Goal: Navigation & Orientation: Find specific page/section

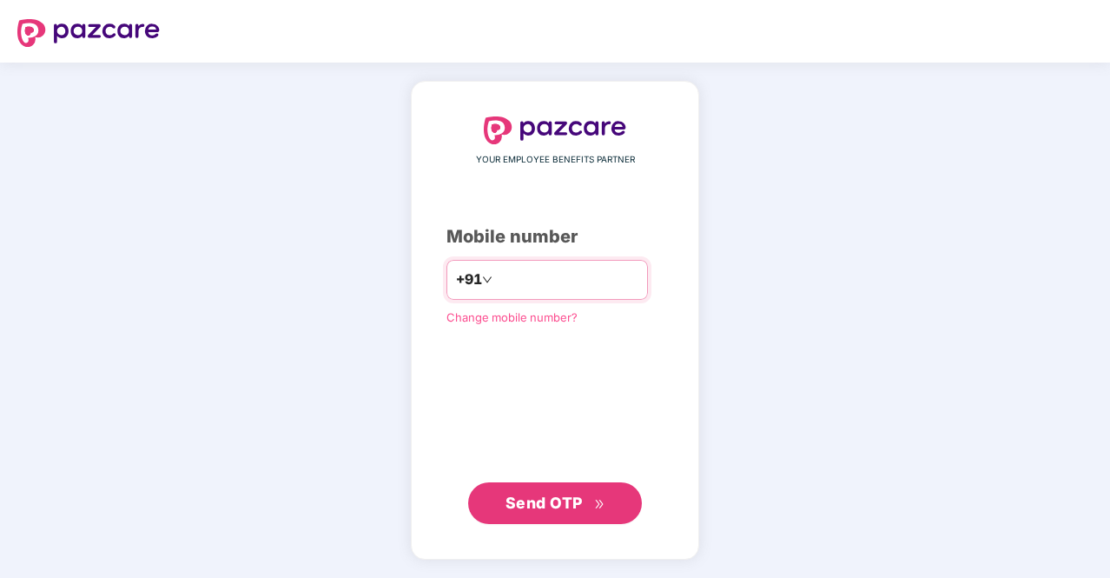
type input "**********"
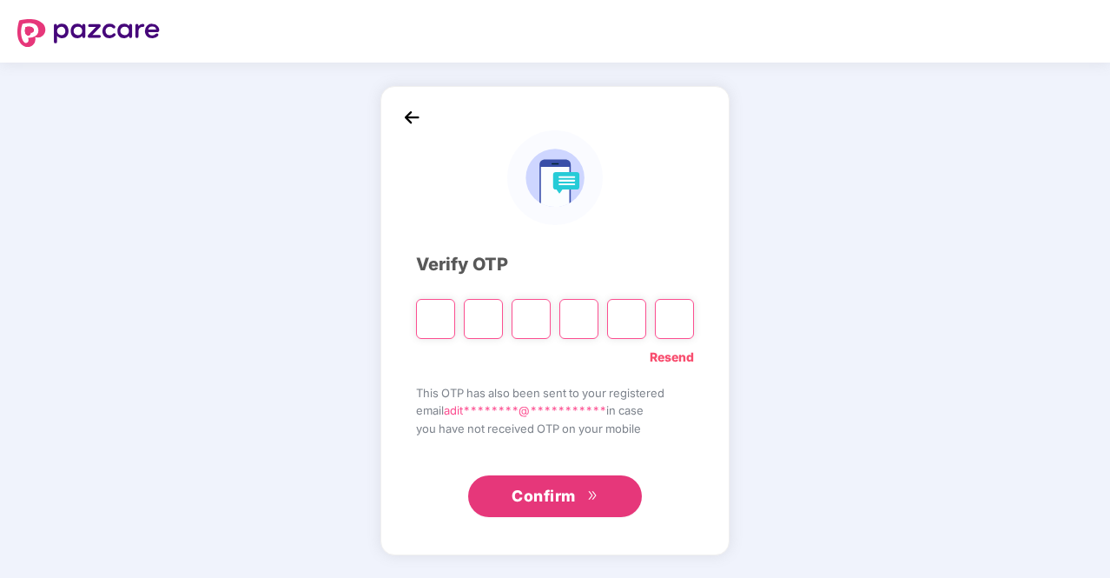
type input "*"
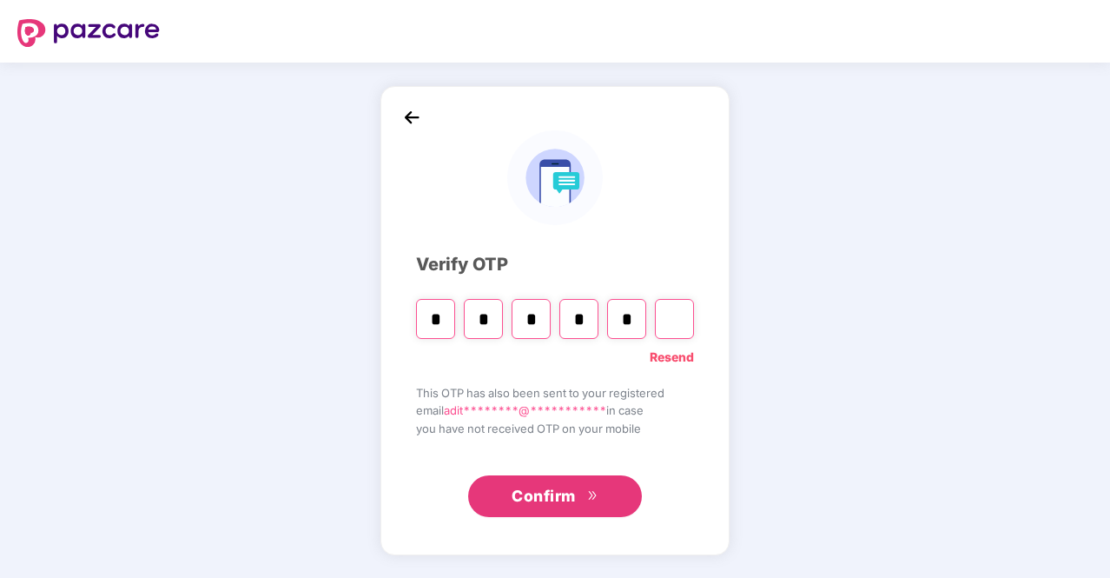
type input "*"
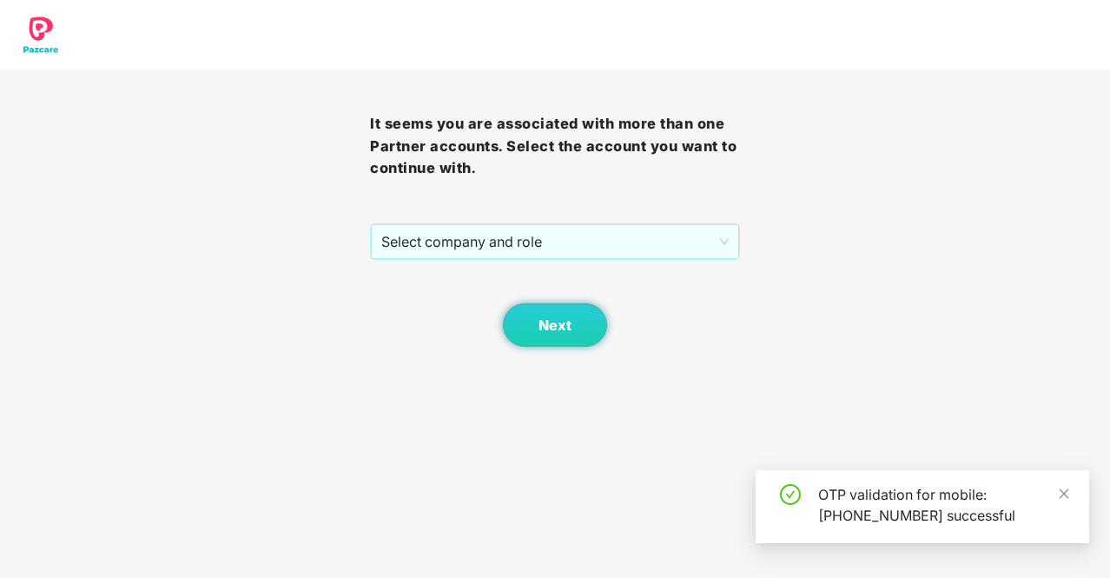
click at [523, 261] on div "Next" at bounding box center [555, 303] width 370 height 87
click at [544, 253] on span "Select company and role" at bounding box center [554, 241] width 347 height 33
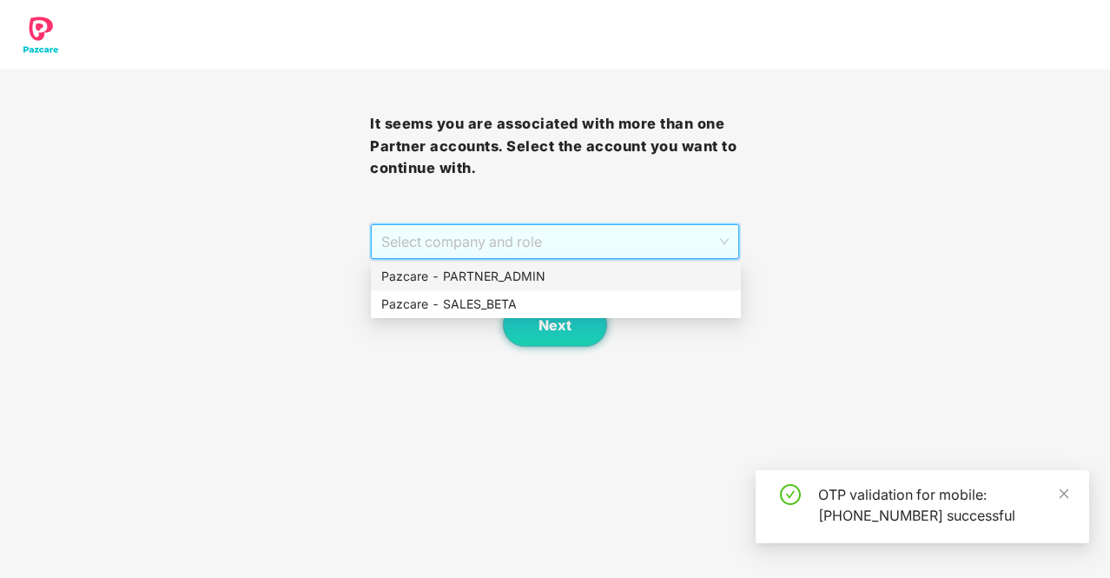
click at [569, 271] on div "Pazcare - PARTNER_ADMIN" at bounding box center [555, 276] width 349 height 19
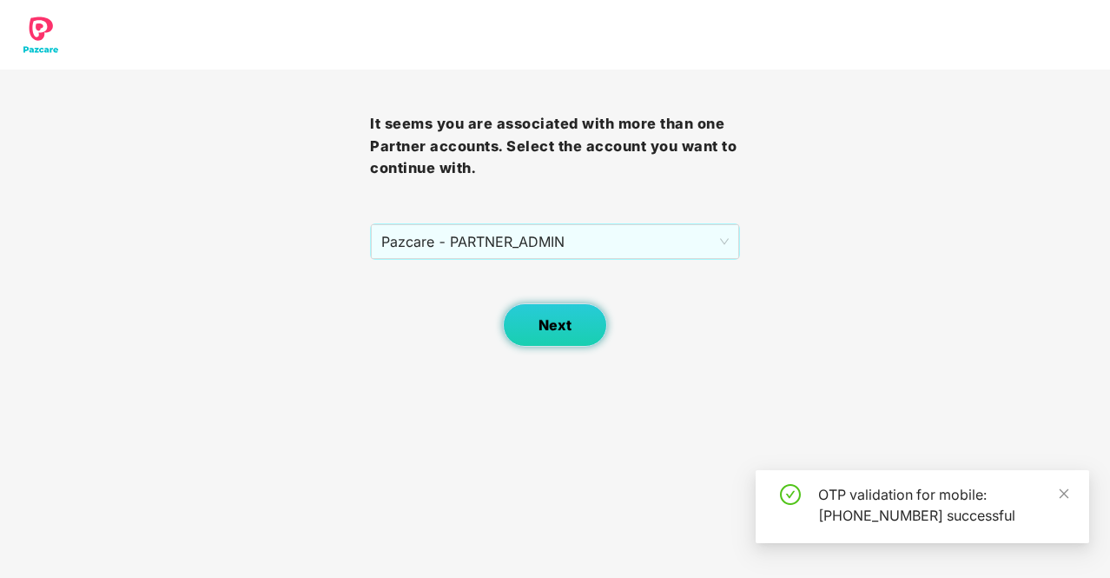
click at [568, 325] on span "Next" at bounding box center [554, 325] width 33 height 17
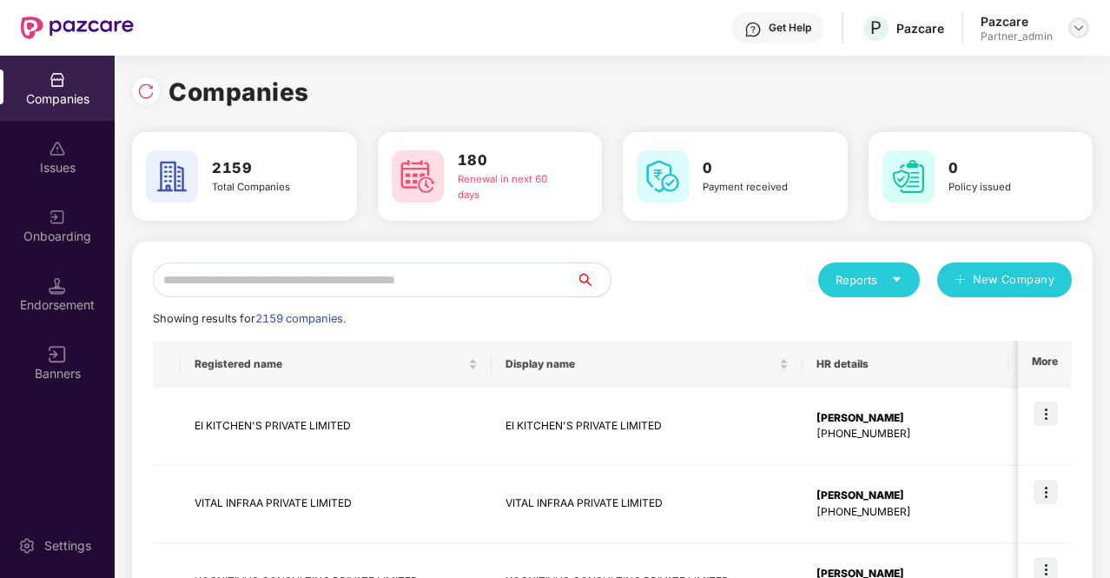
click at [1081, 30] on img at bounding box center [1079, 28] width 14 height 14
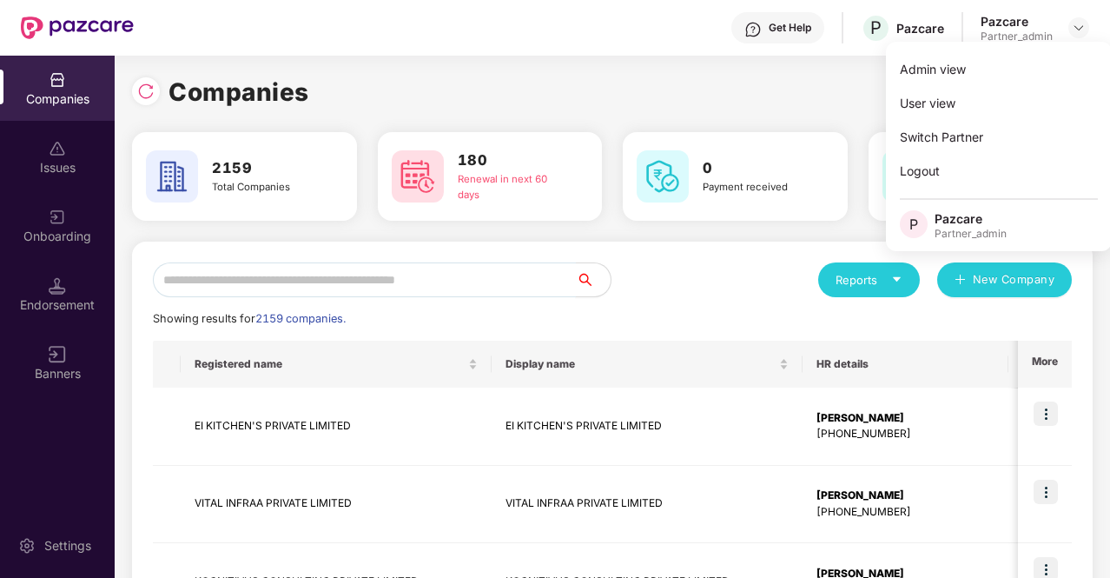
click at [382, 277] on input "text" at bounding box center [364, 279] width 423 height 35
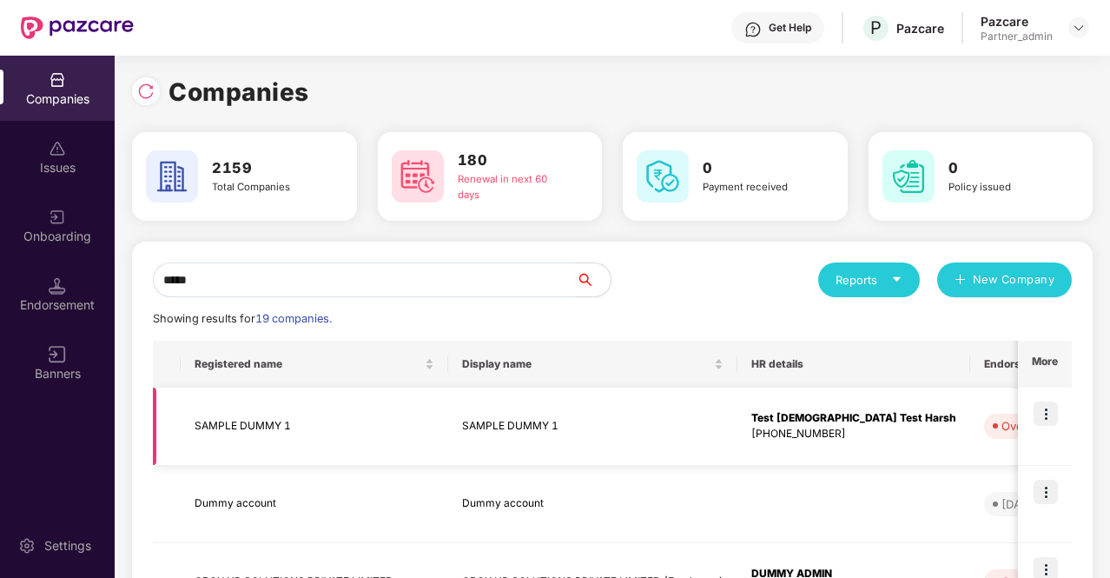
type input "*****"
click at [267, 430] on td "SAMPLE DUMMY 1" at bounding box center [315, 426] width 268 height 78
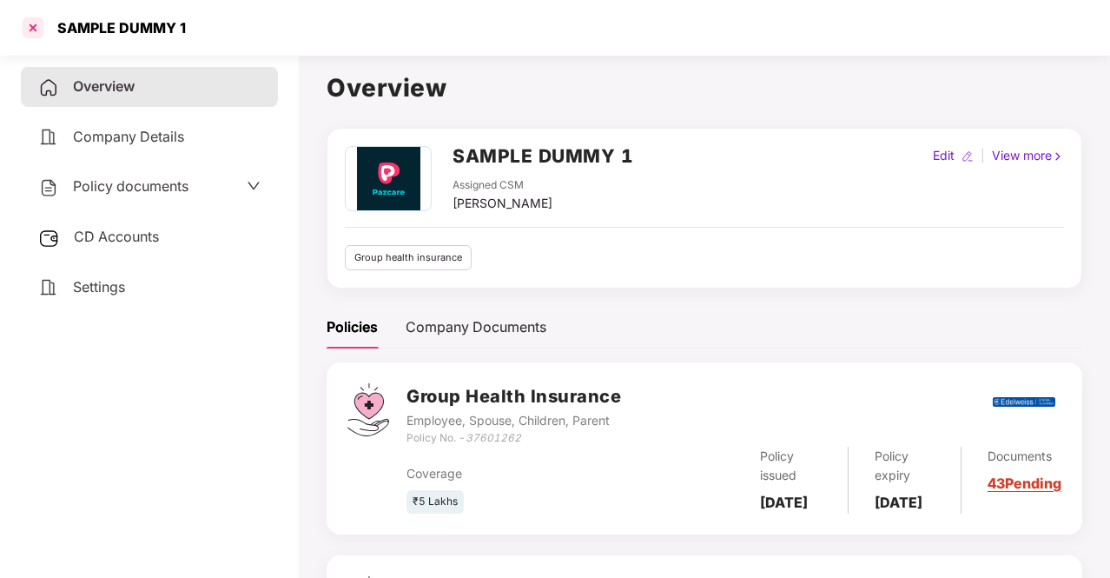
click at [34, 33] on div at bounding box center [33, 28] width 28 height 28
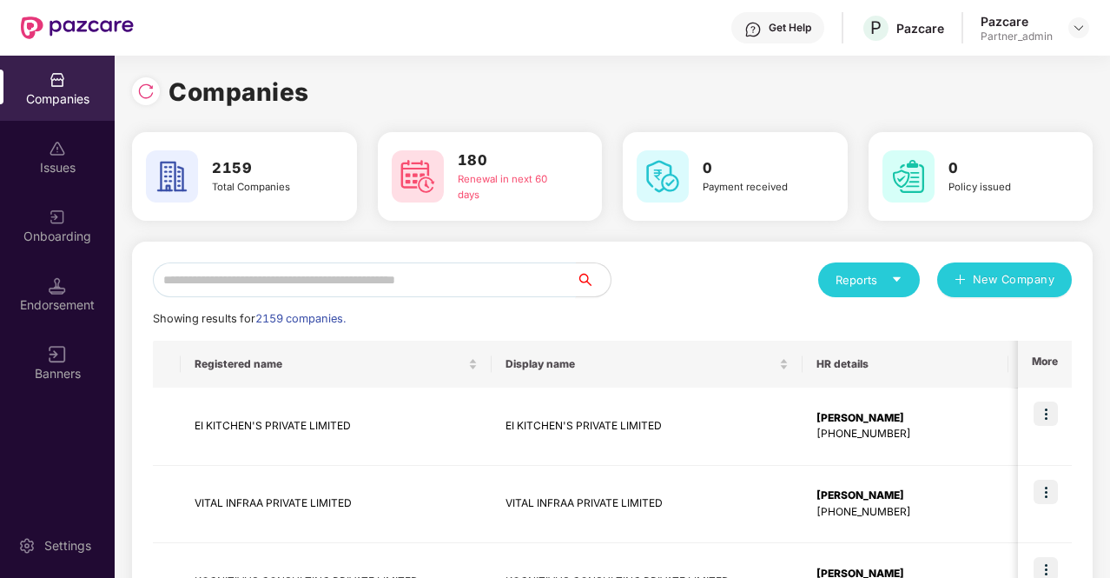
click at [235, 285] on input "text" at bounding box center [364, 279] width 423 height 35
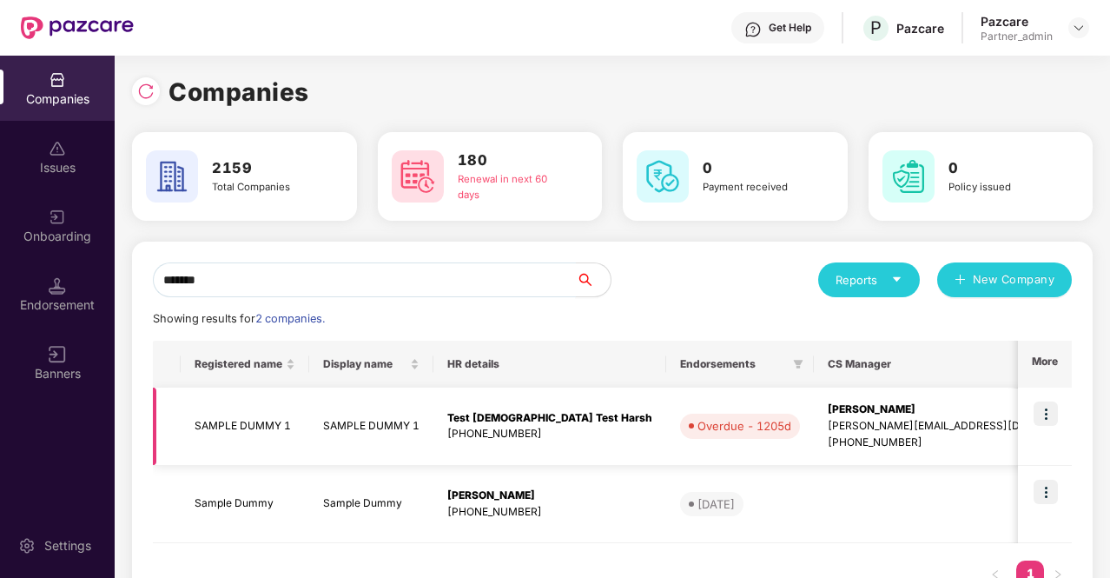
type input "******"
click at [1042, 411] on img at bounding box center [1046, 413] width 24 height 24
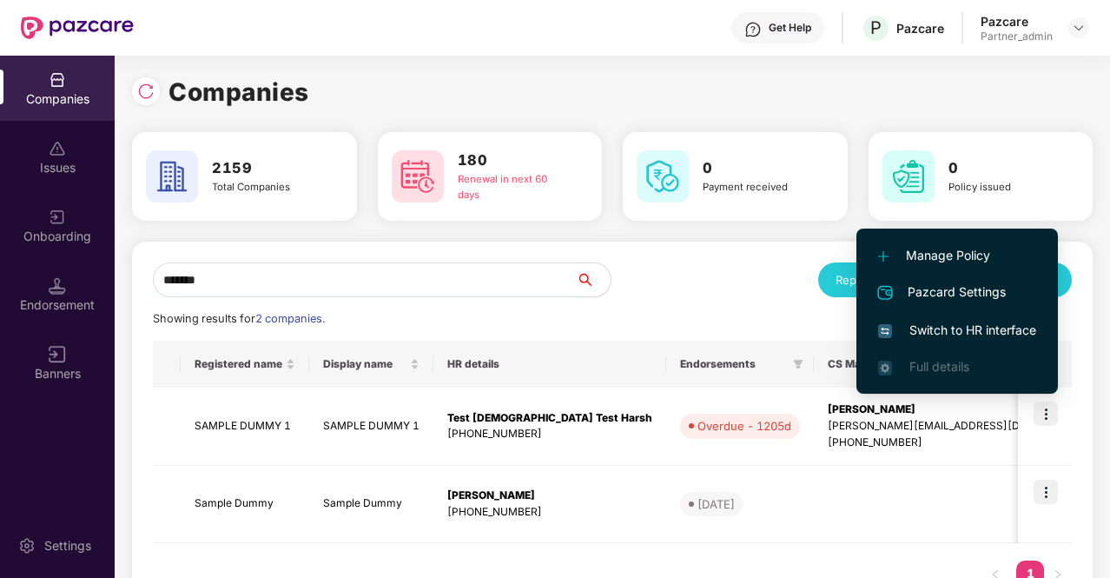
click at [962, 328] on span "Switch to HR interface" at bounding box center [957, 329] width 158 height 19
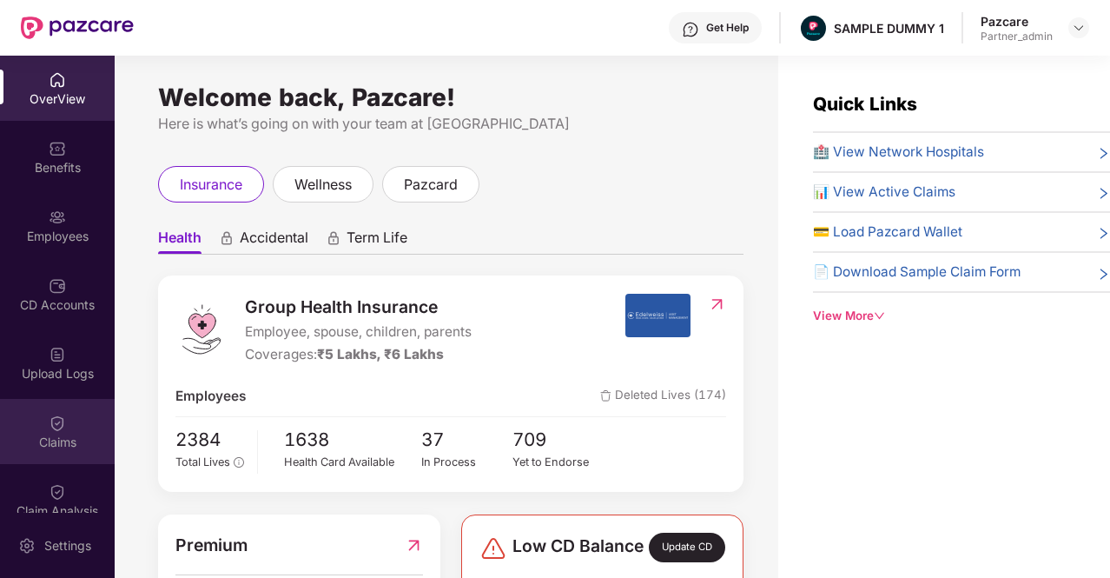
scroll to position [298, 0]
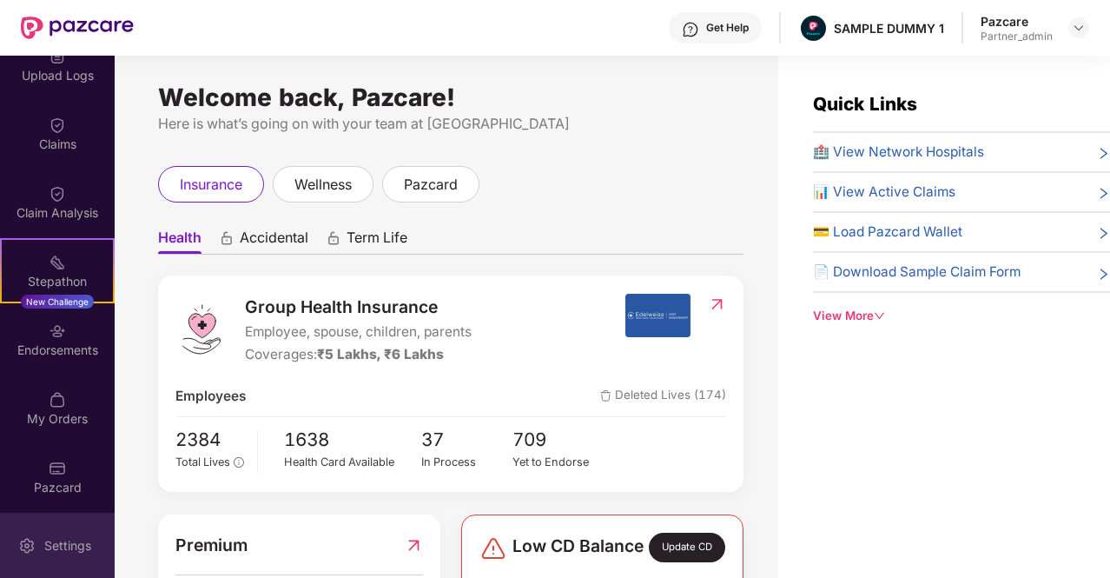
click at [74, 538] on div "Settings" at bounding box center [67, 545] width 57 height 17
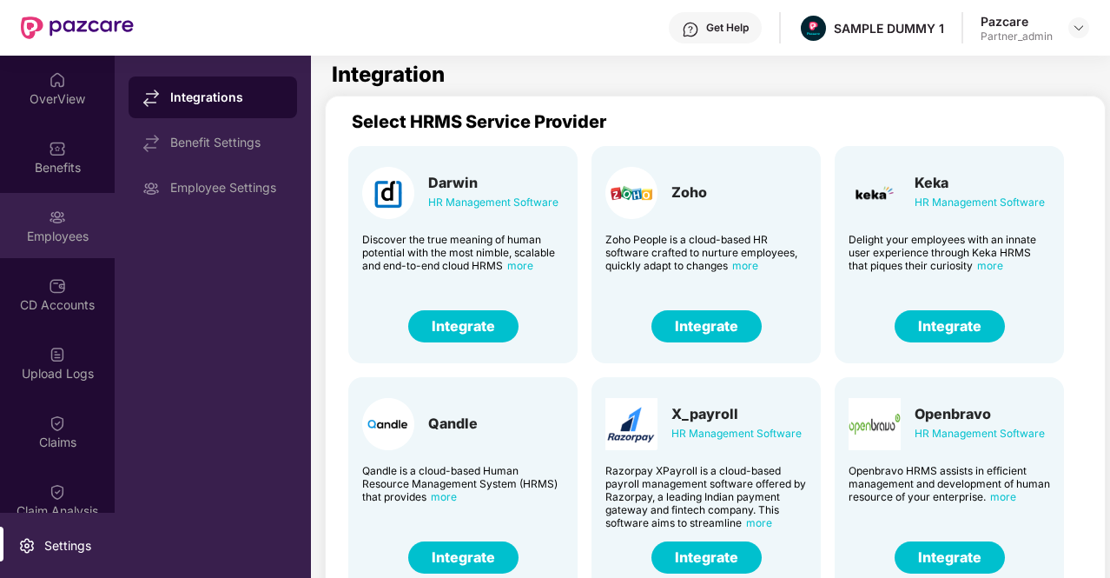
click at [47, 228] on div "Employees" at bounding box center [57, 236] width 115 height 17
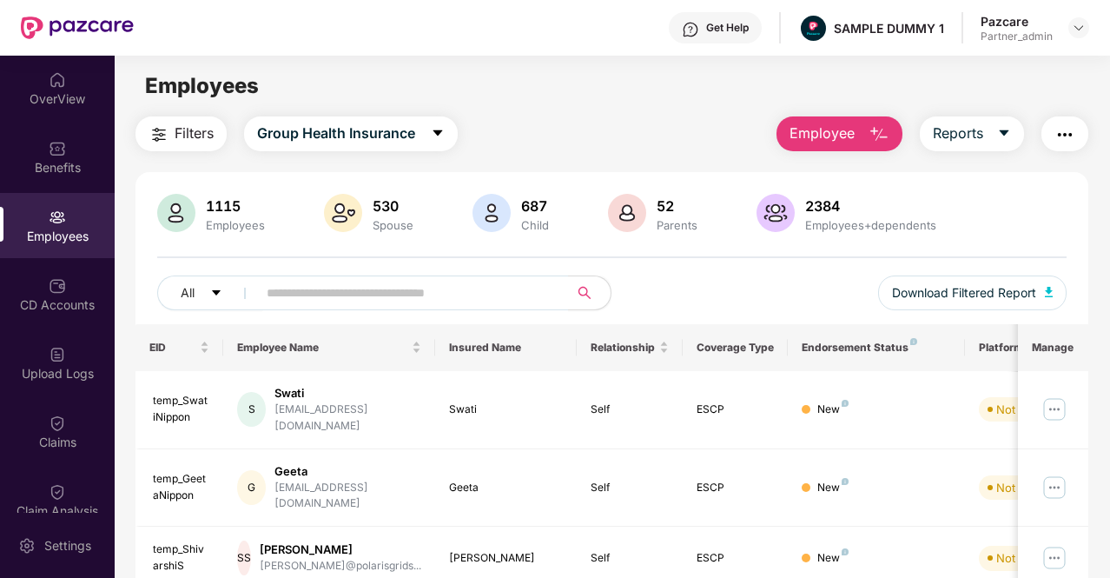
click at [843, 135] on span "Employee" at bounding box center [821, 133] width 65 height 22
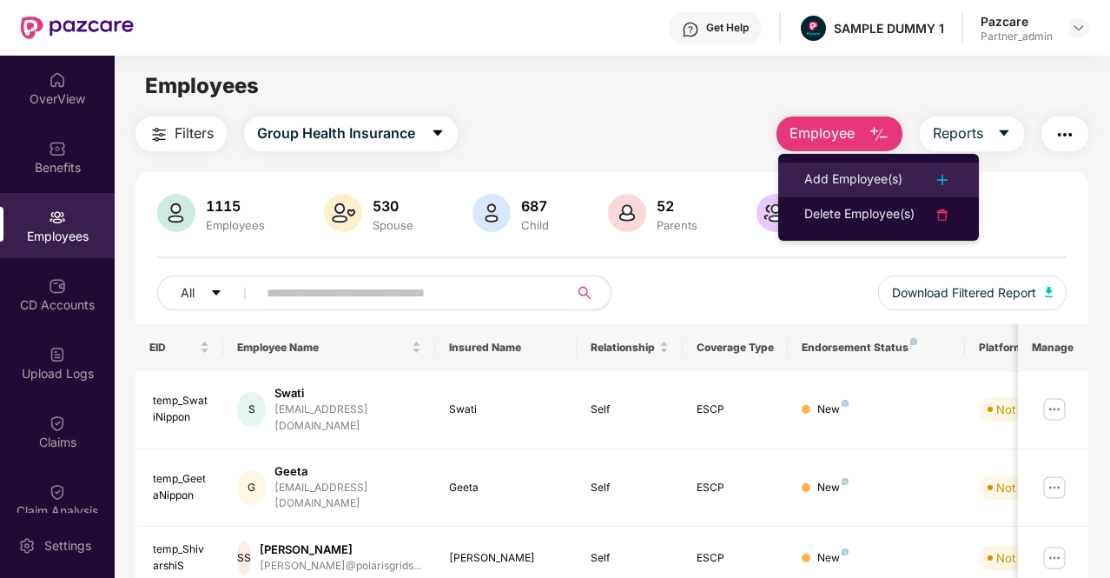
click at [890, 174] on div "Add Employee(s)" at bounding box center [853, 179] width 98 height 21
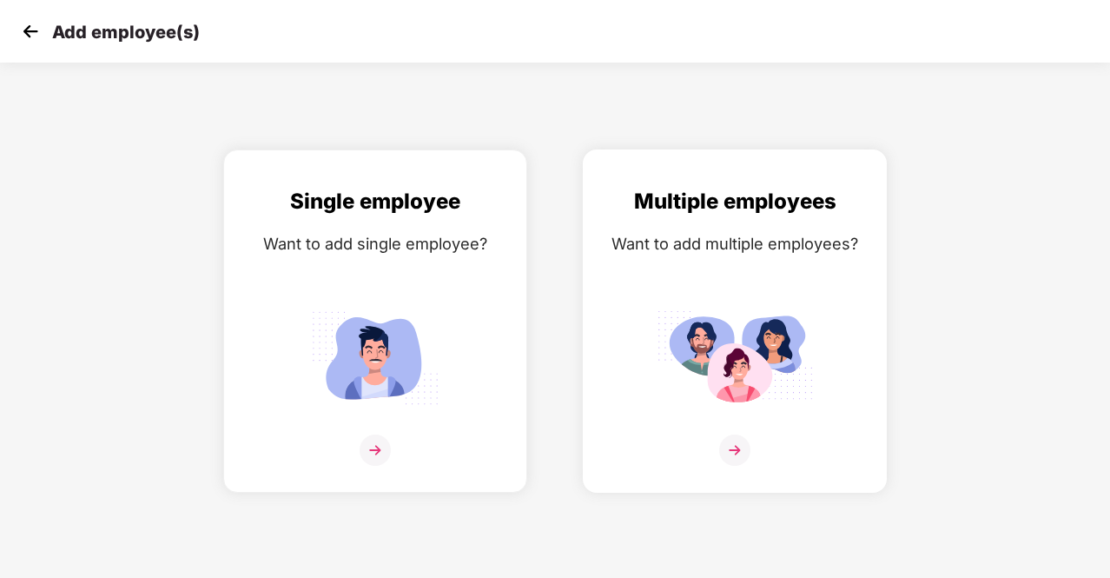
click at [639, 266] on div "Multiple employees Want to add multiple employees?" at bounding box center [735, 336] width 268 height 302
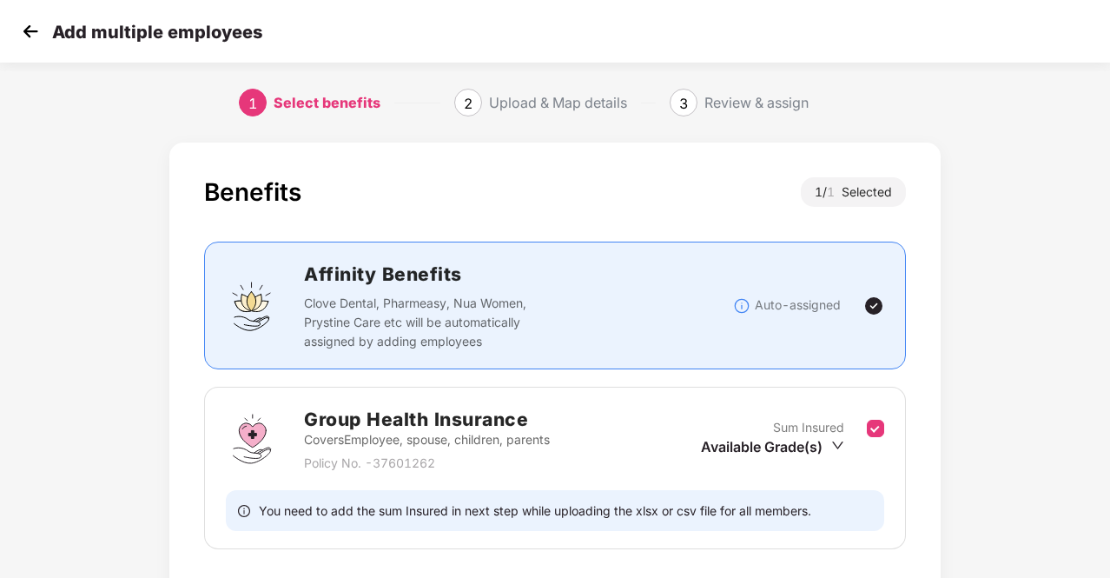
scroll to position [122, 0]
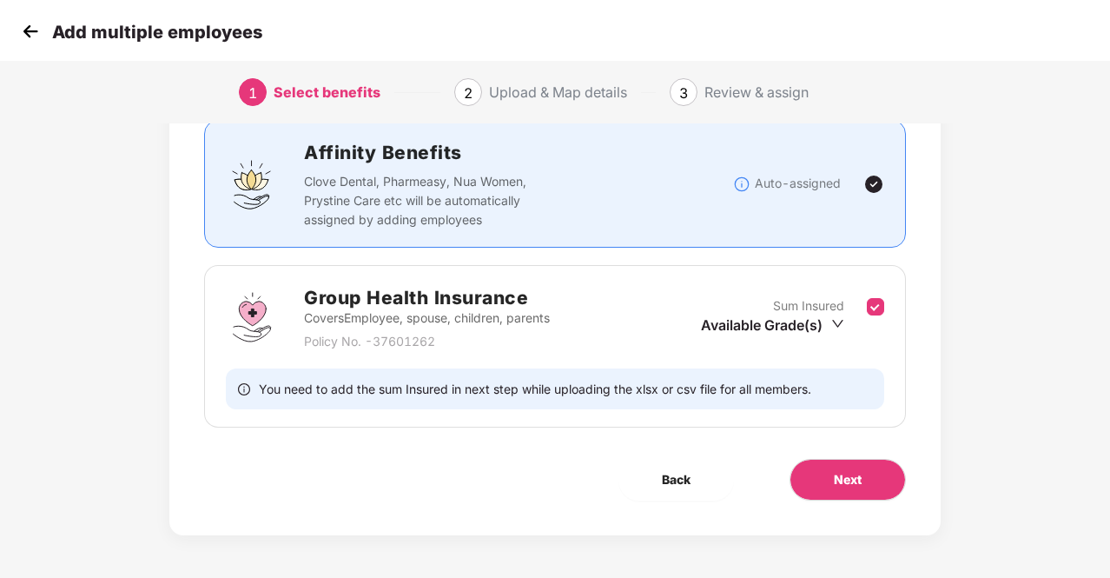
click at [792, 310] on p "Sum Insured" at bounding box center [808, 305] width 71 height 19
click at [803, 327] on div "Available Grade(s)" at bounding box center [772, 324] width 143 height 19
click at [781, 348] on span "₹5,00,000" at bounding box center [767, 353] width 73 height 17
click at [869, 478] on button "Next" at bounding box center [847, 480] width 116 height 42
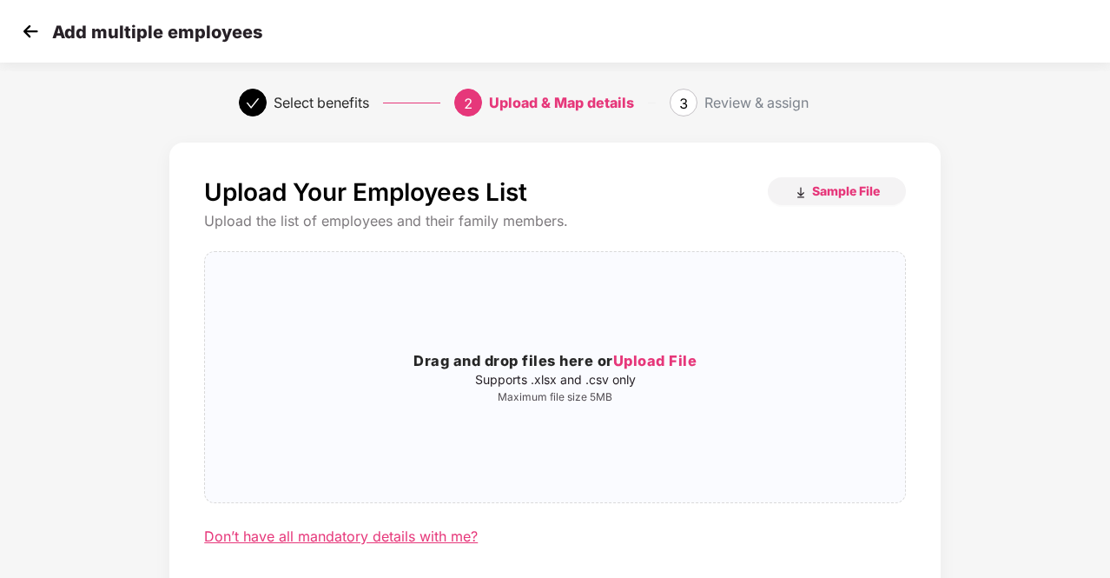
click at [356, 535] on div "Don’t have all mandatory details with me?" at bounding box center [341, 536] width 274 height 18
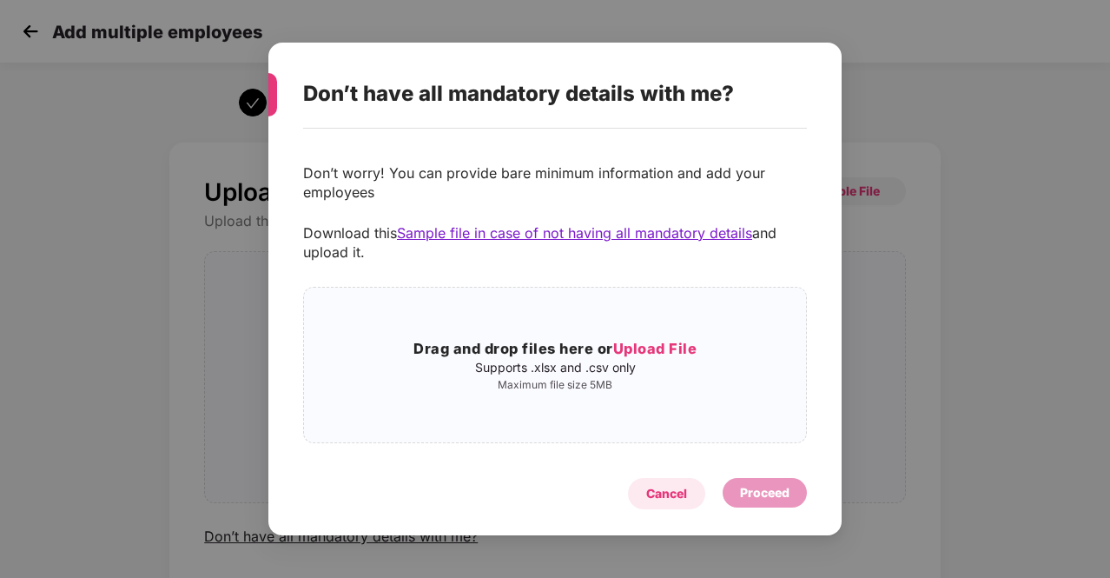
click at [671, 491] on div "Cancel" at bounding box center [666, 493] width 41 height 19
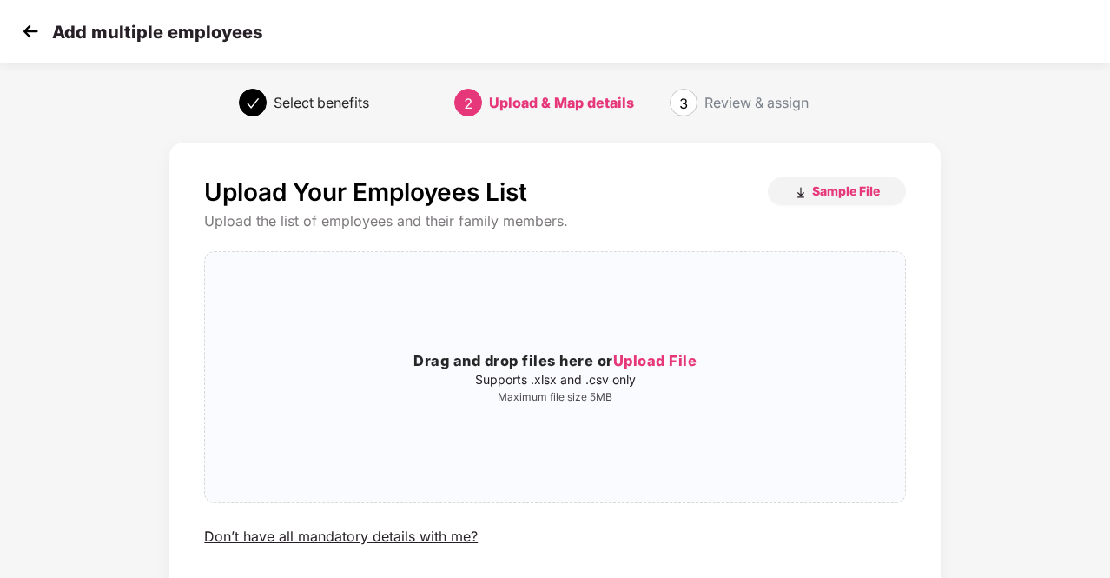
click at [32, 28] on img at bounding box center [30, 31] width 26 height 26
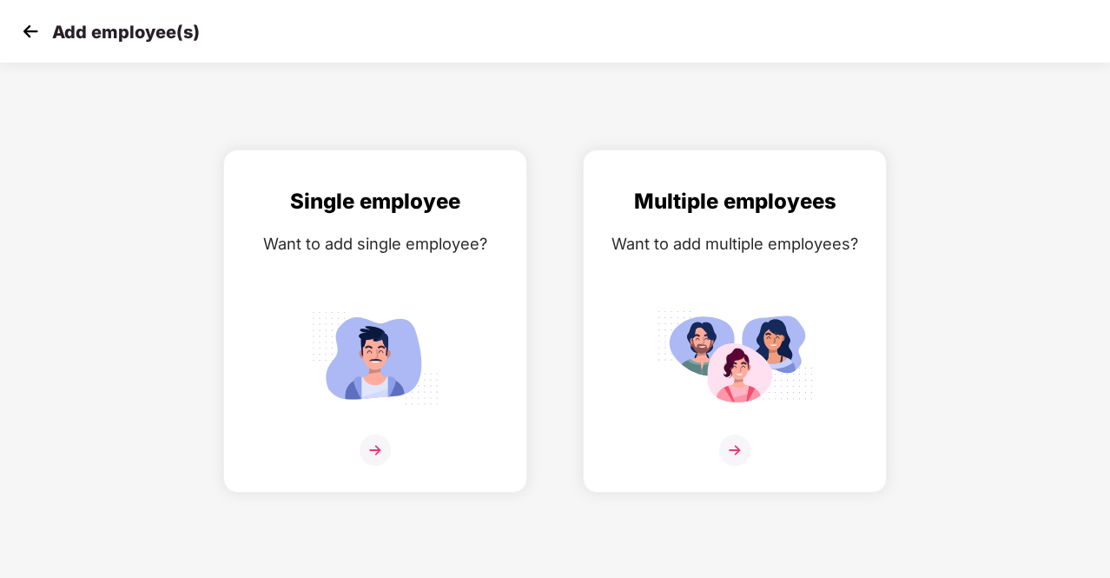
click at [32, 28] on img at bounding box center [30, 31] width 26 height 26
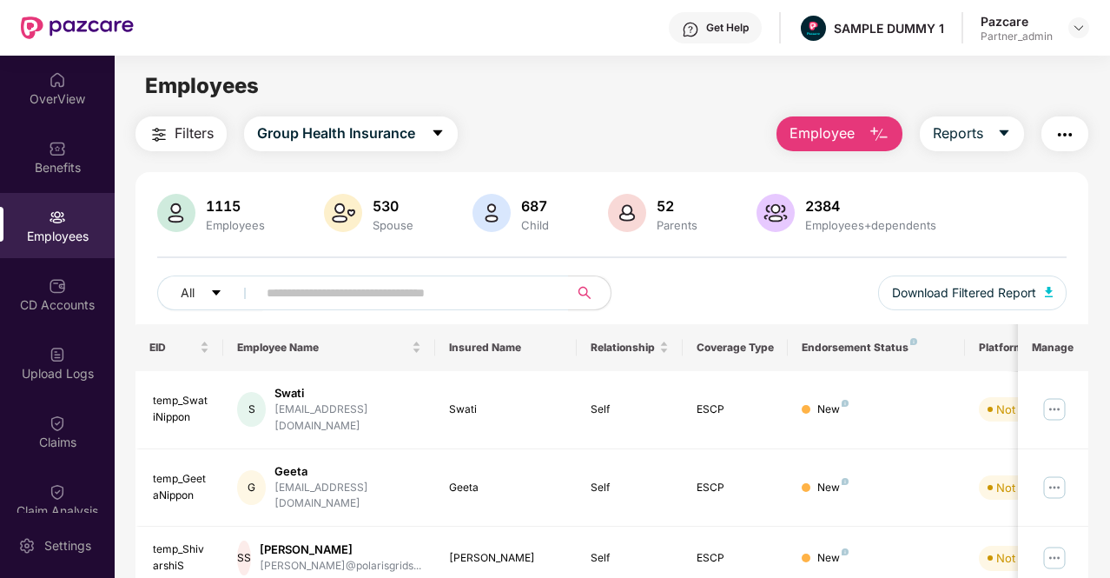
click at [1071, 135] on img "button" at bounding box center [1064, 134] width 21 height 21
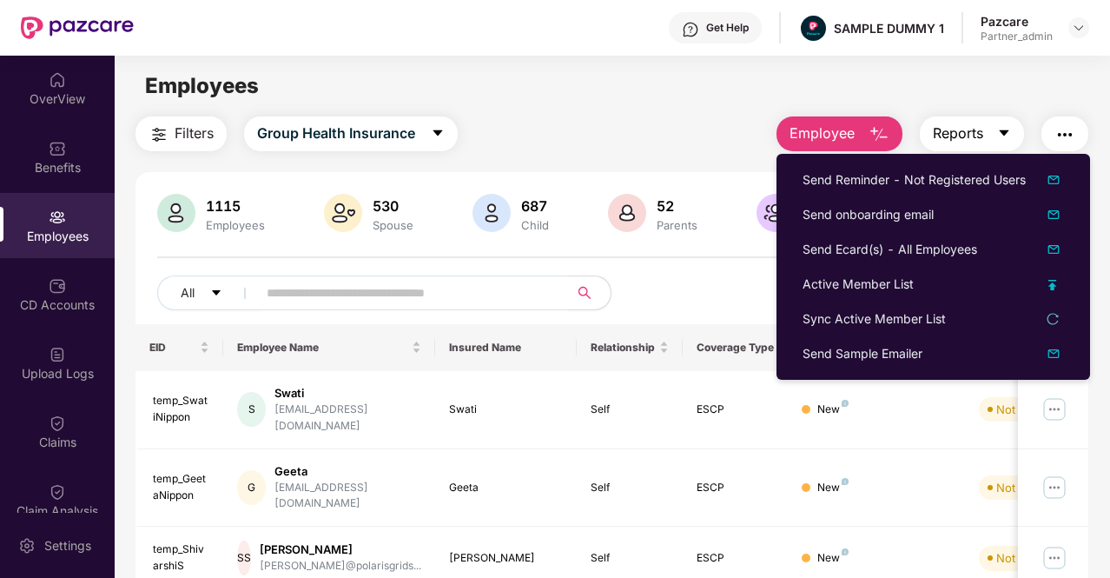
click at [952, 136] on span "Reports" at bounding box center [958, 133] width 50 height 22
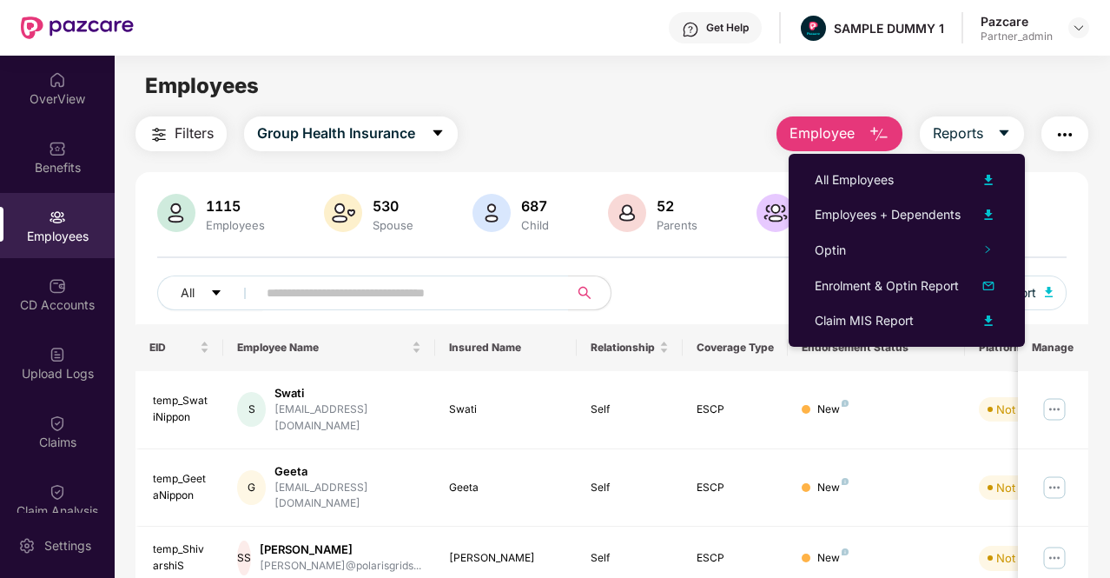
click at [530, 122] on div "Filters Group Health Insurance Employee Reports" at bounding box center [611, 133] width 953 height 35
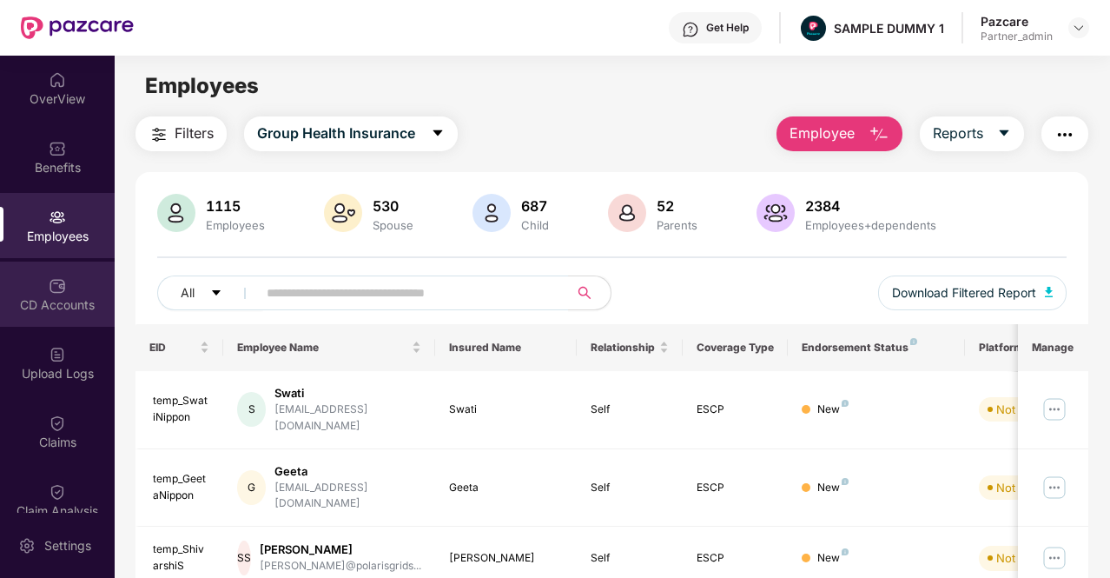
click at [33, 314] on div "CD Accounts" at bounding box center [57, 293] width 115 height 65
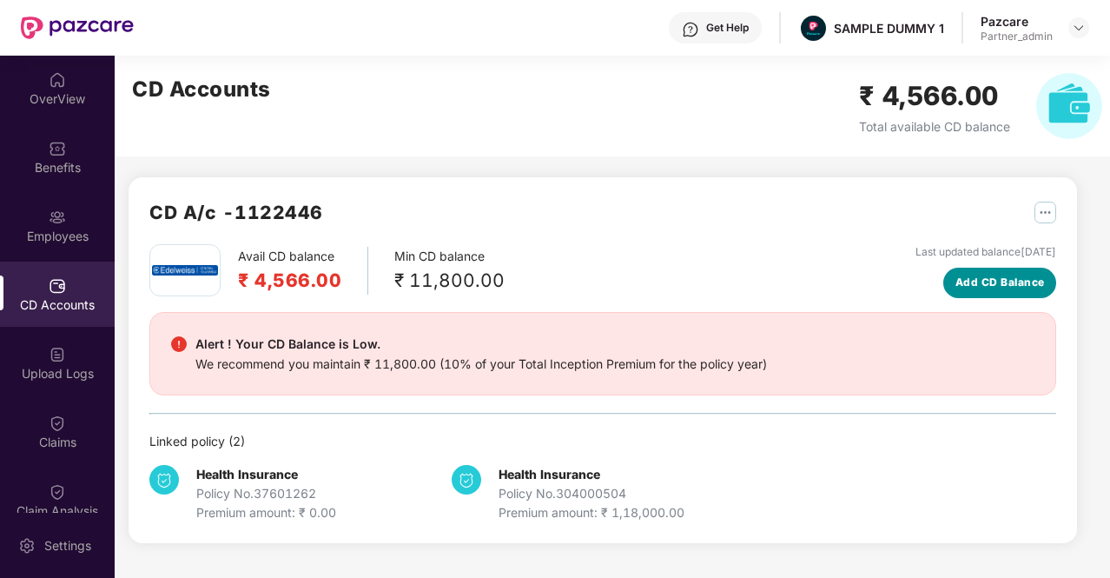
click at [980, 288] on span "Add CD Balance" at bounding box center [999, 282] width 89 height 17
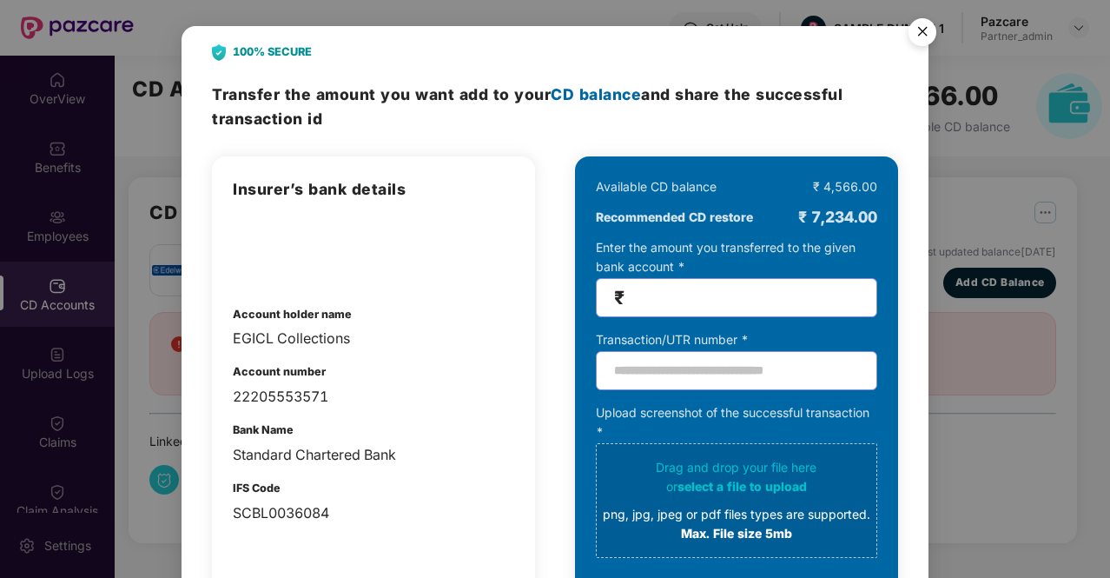
click at [917, 37] on img "Close" at bounding box center [922, 34] width 49 height 49
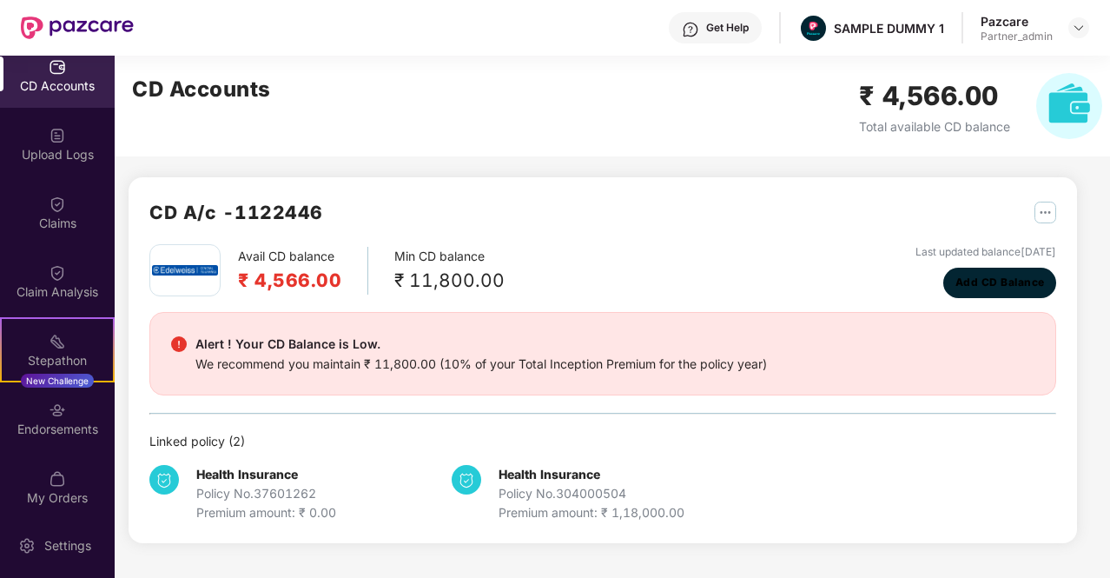
scroll to position [220, 0]
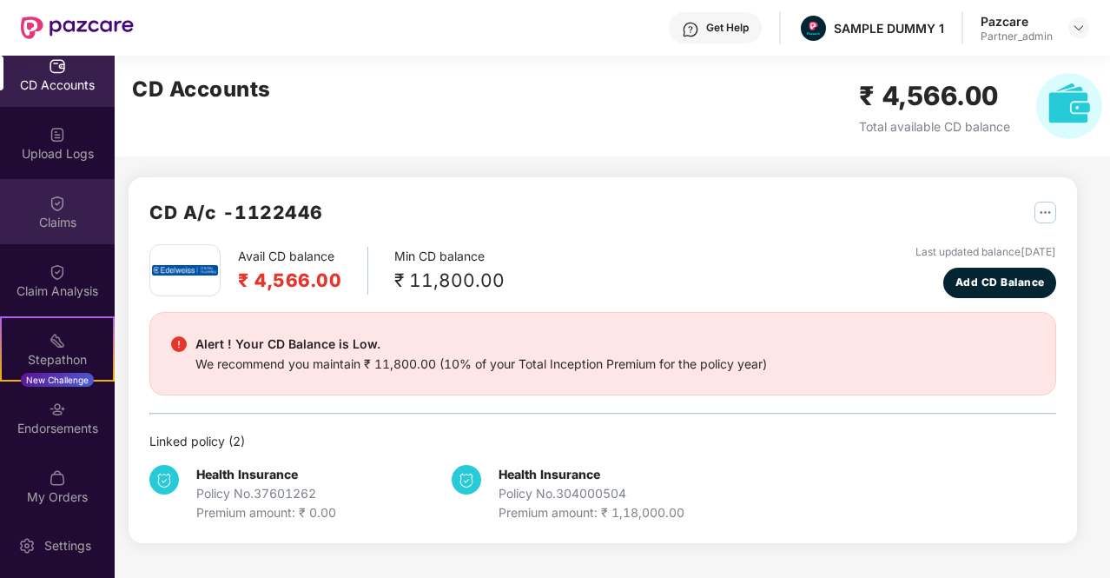
click at [63, 210] on div "Claims" at bounding box center [57, 211] width 115 height 65
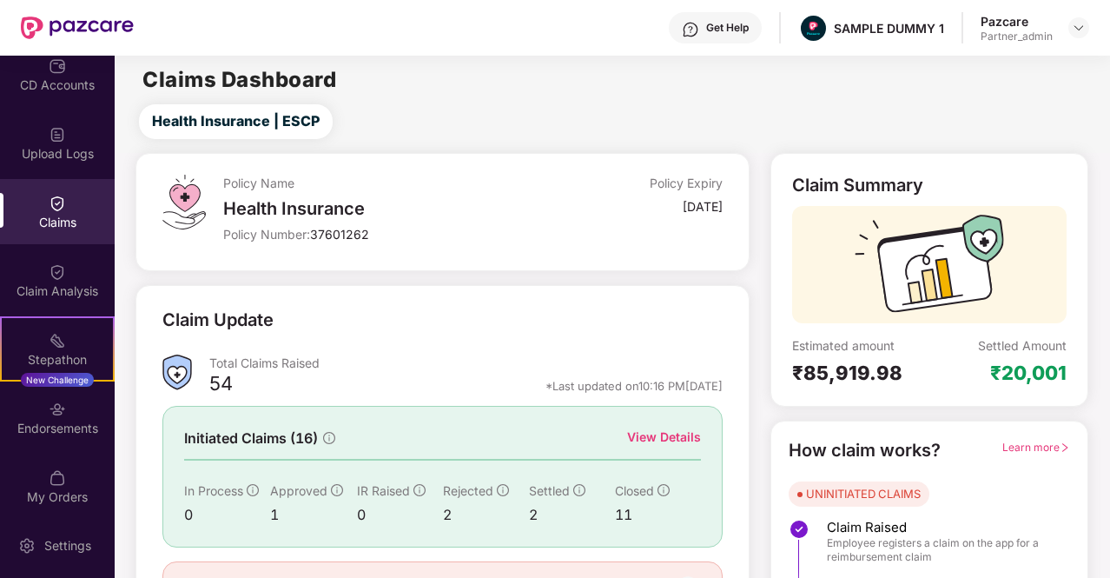
scroll to position [102, 0]
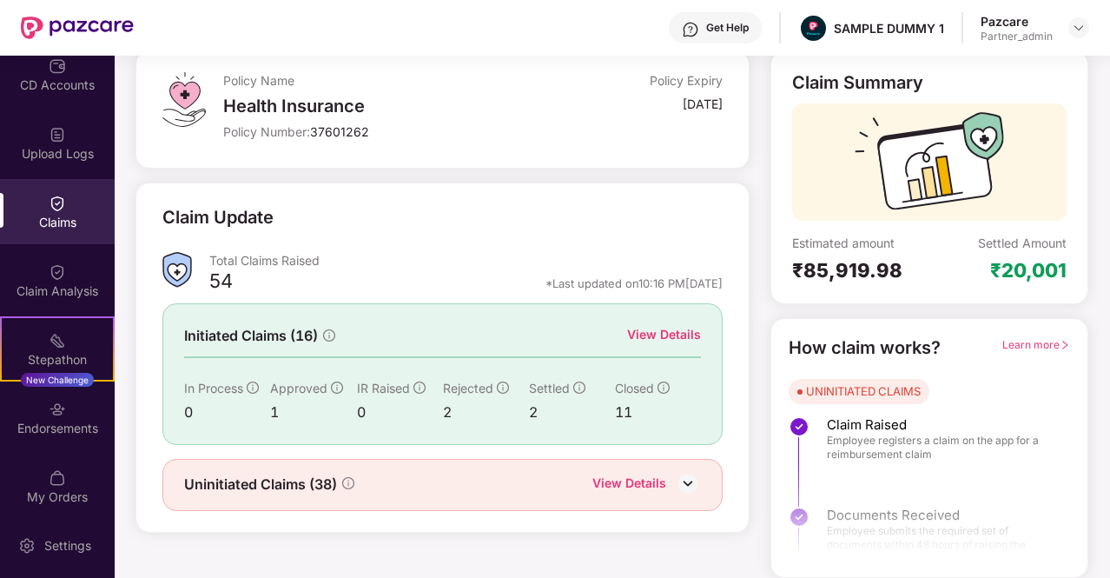
click at [1022, 349] on span "Learn more" at bounding box center [1036, 344] width 68 height 13
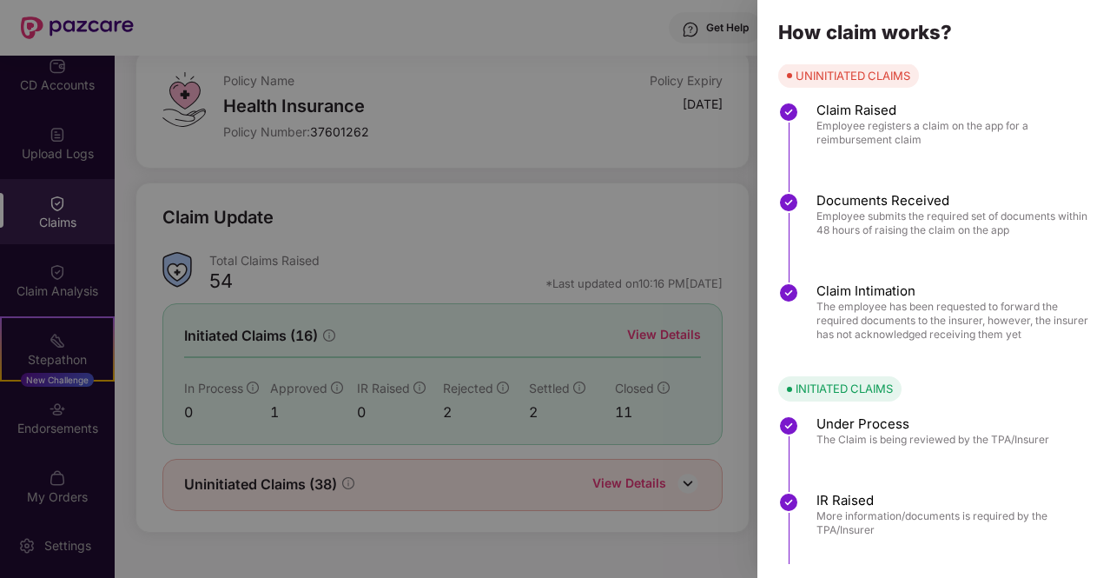
scroll to position [189, 0]
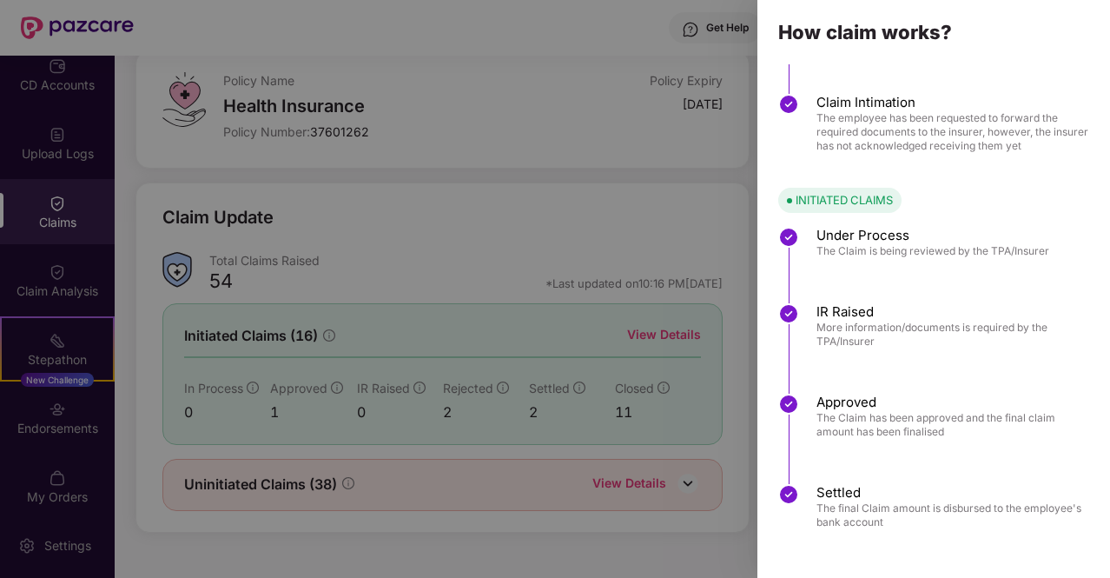
click at [514, 206] on div at bounding box center [555, 289] width 1110 height 578
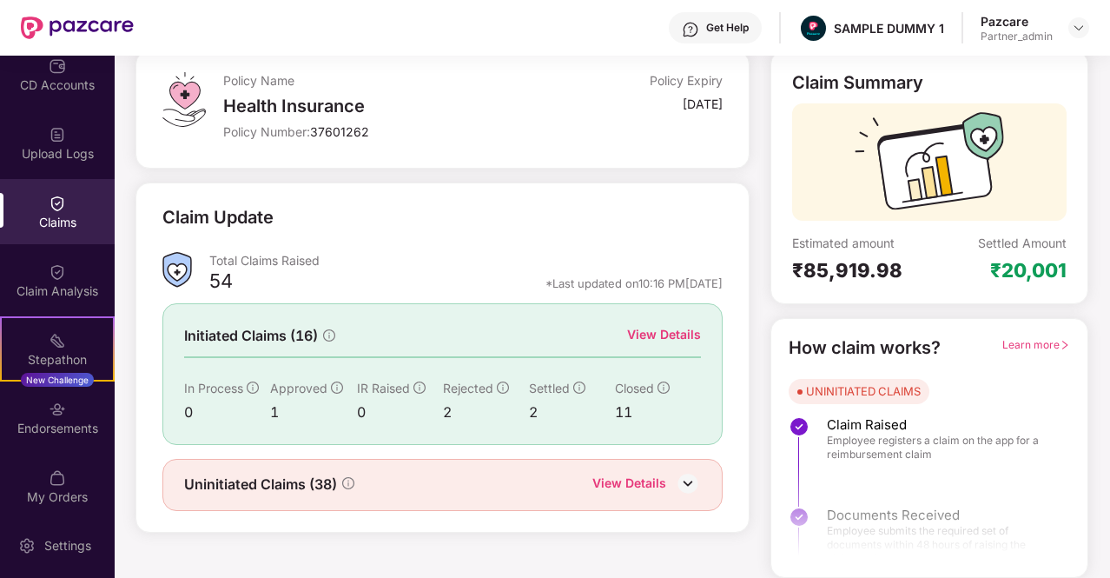
click at [660, 328] on div "View Details" at bounding box center [664, 334] width 74 height 19
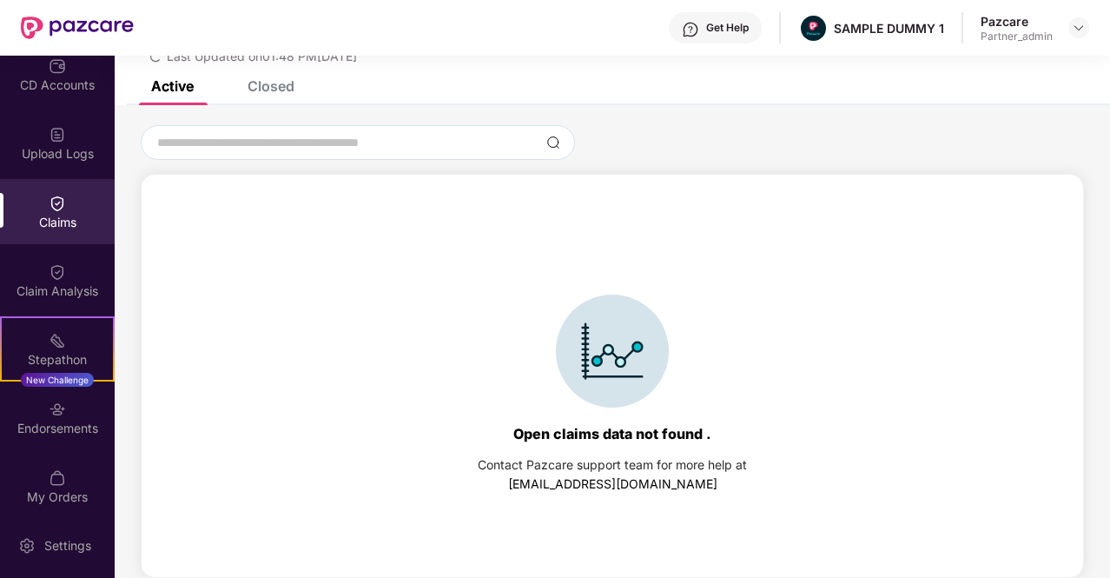
scroll to position [75, 0]
click at [274, 97] on div "Closed" at bounding box center [257, 86] width 73 height 38
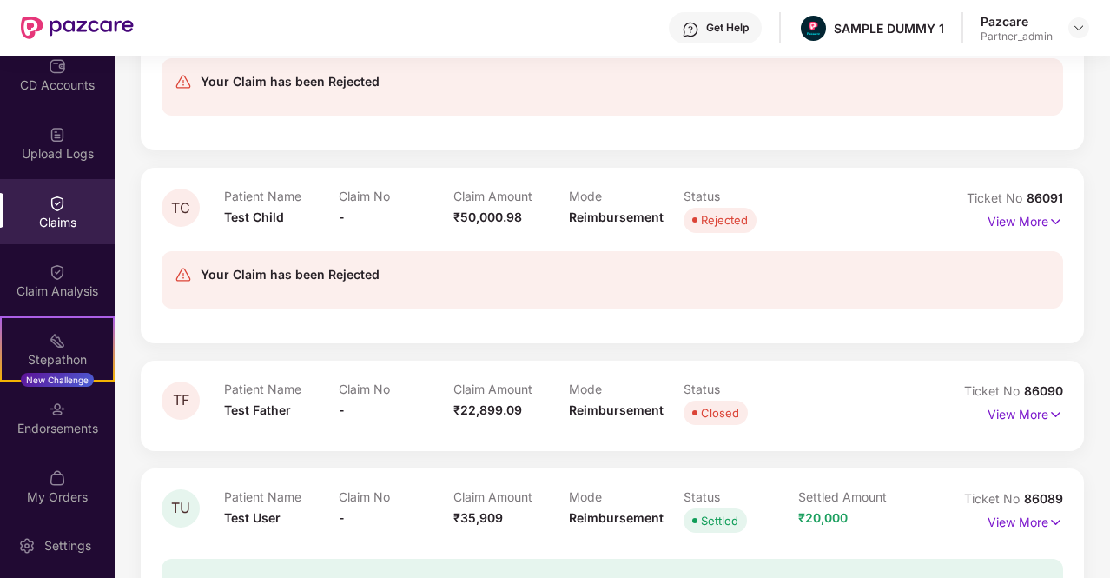
scroll to position [828, 0]
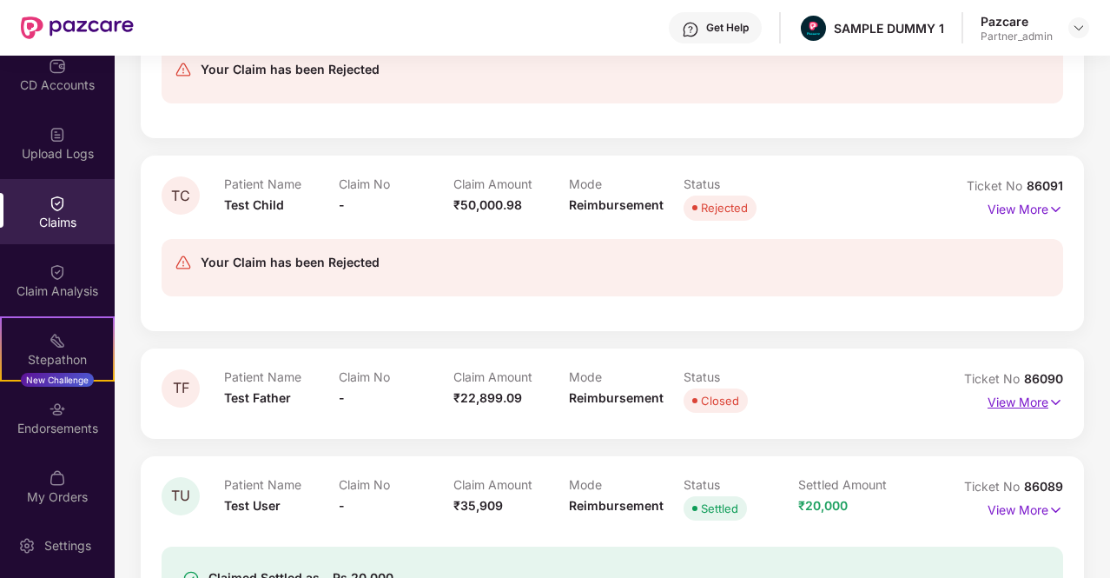
click at [1021, 407] on p "View More" at bounding box center [1026, 399] width 76 height 23
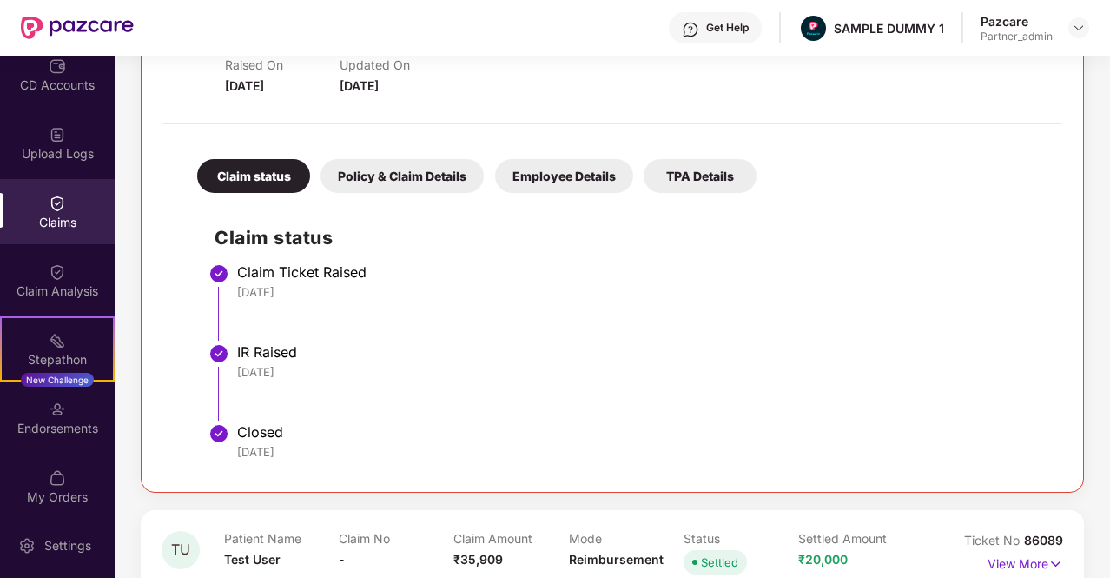
scroll to position [1206, 0]
click at [397, 174] on div "Policy & Claim Details" at bounding box center [401, 175] width 163 height 34
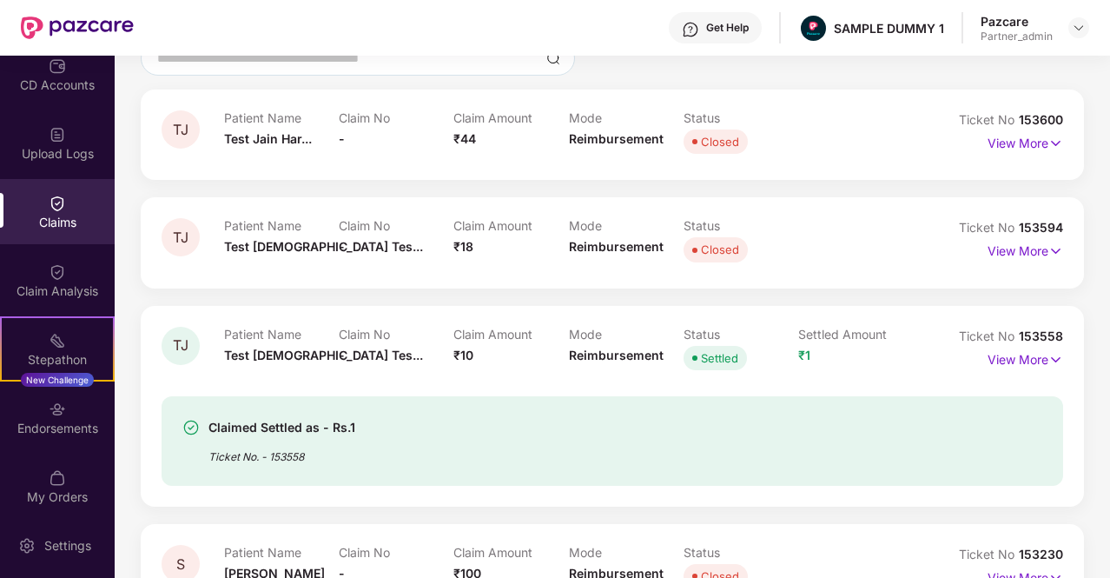
scroll to position [0, 0]
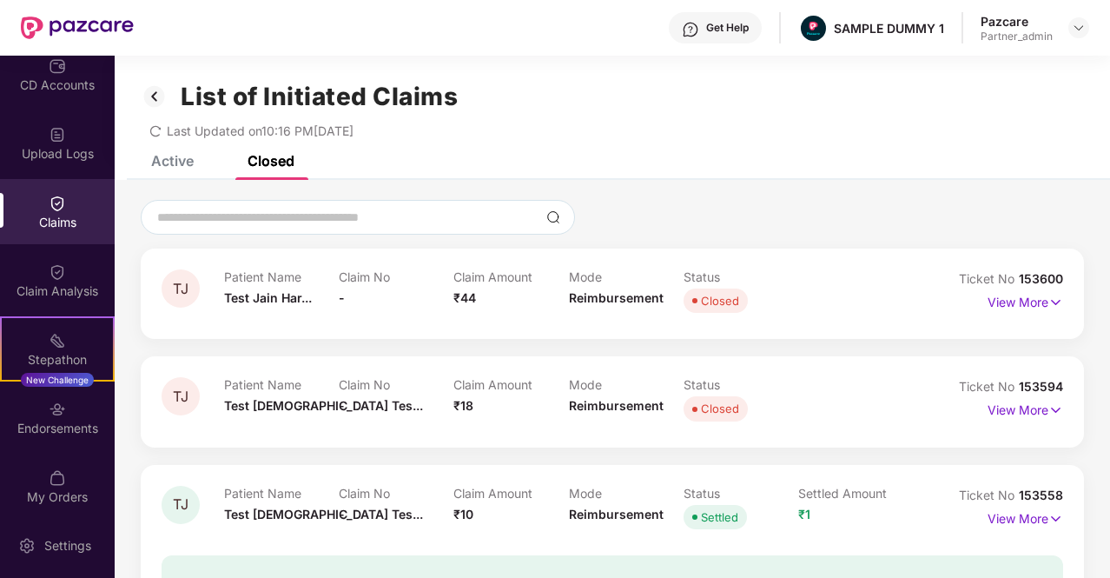
click at [160, 98] on img at bounding box center [155, 97] width 28 height 30
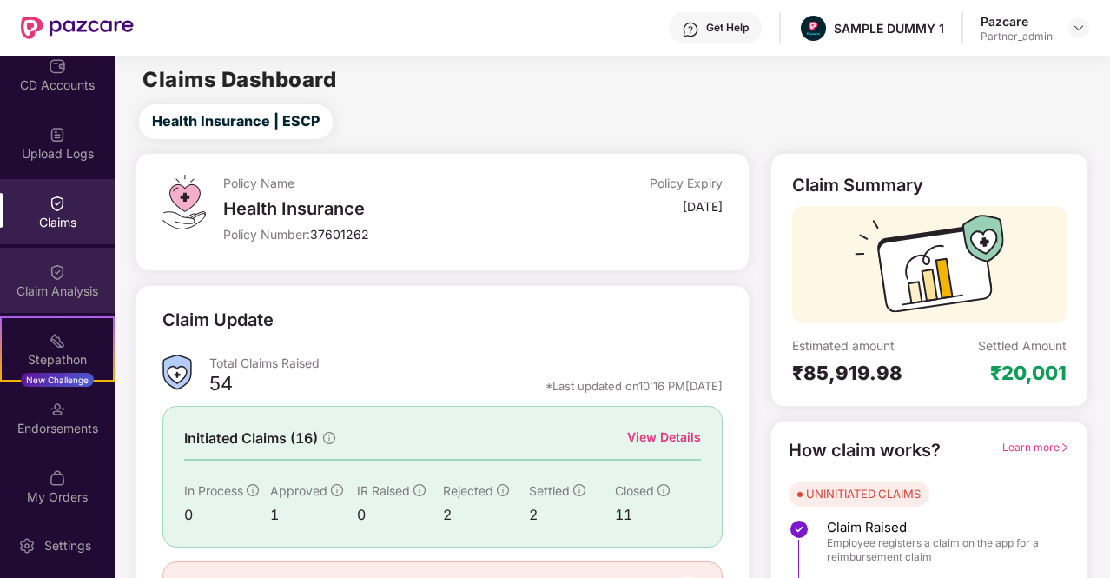
click at [50, 254] on div "Claim Analysis" at bounding box center [57, 280] width 115 height 65
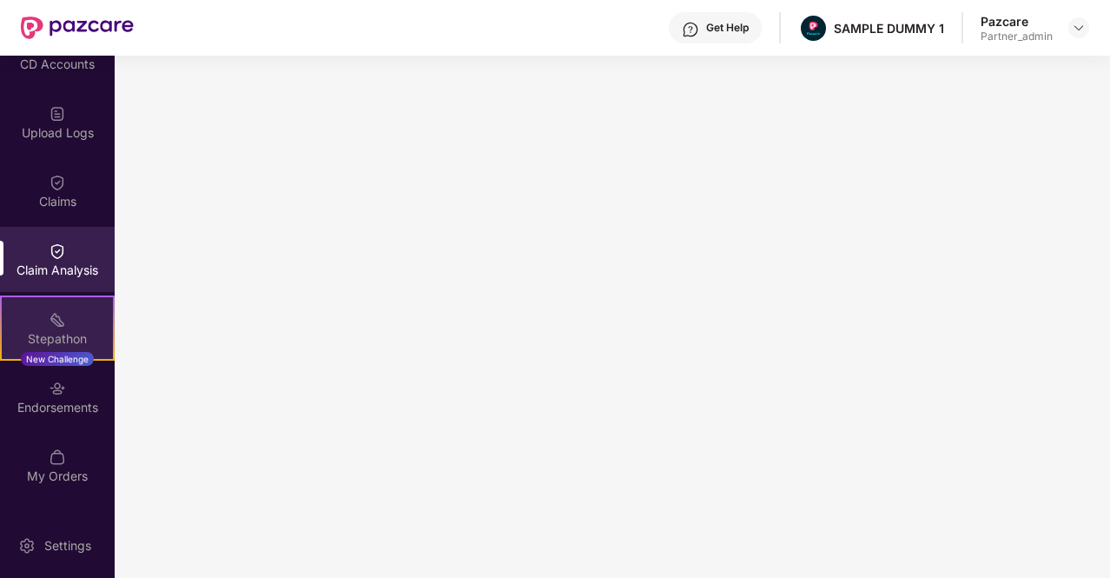
scroll to position [240, 0]
click at [58, 321] on img at bounding box center [57, 320] width 17 height 17
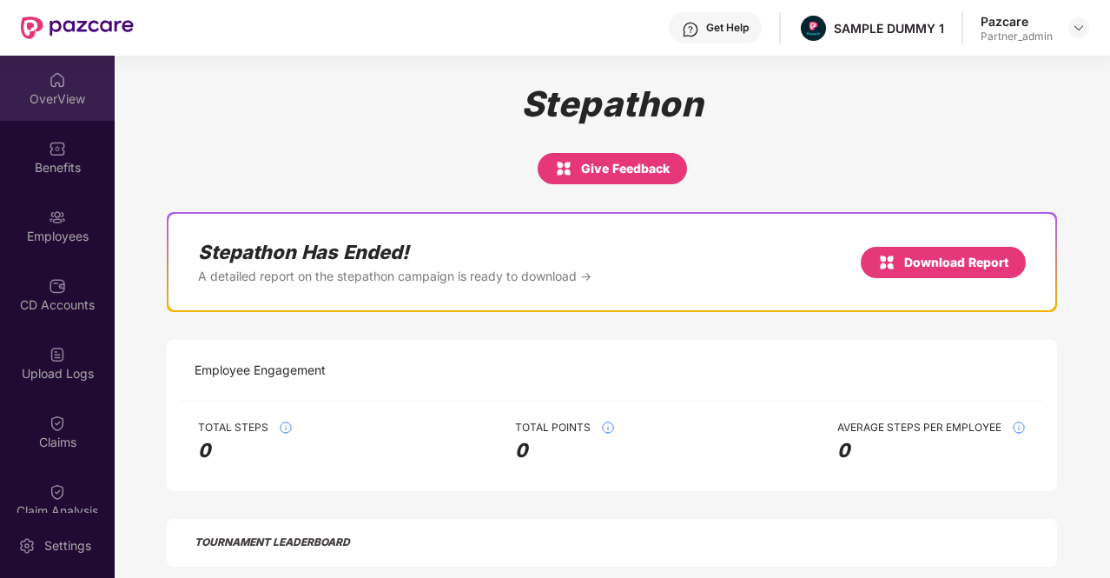
click at [43, 105] on div "OverView" at bounding box center [57, 98] width 115 height 17
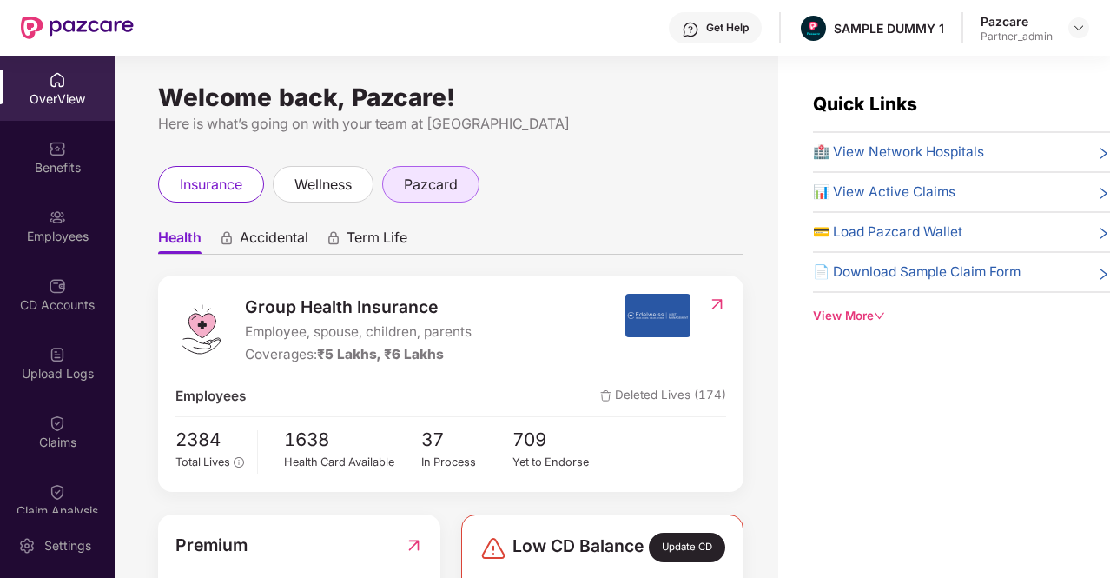
click at [472, 191] on div "pazcard" at bounding box center [430, 184] width 97 height 36
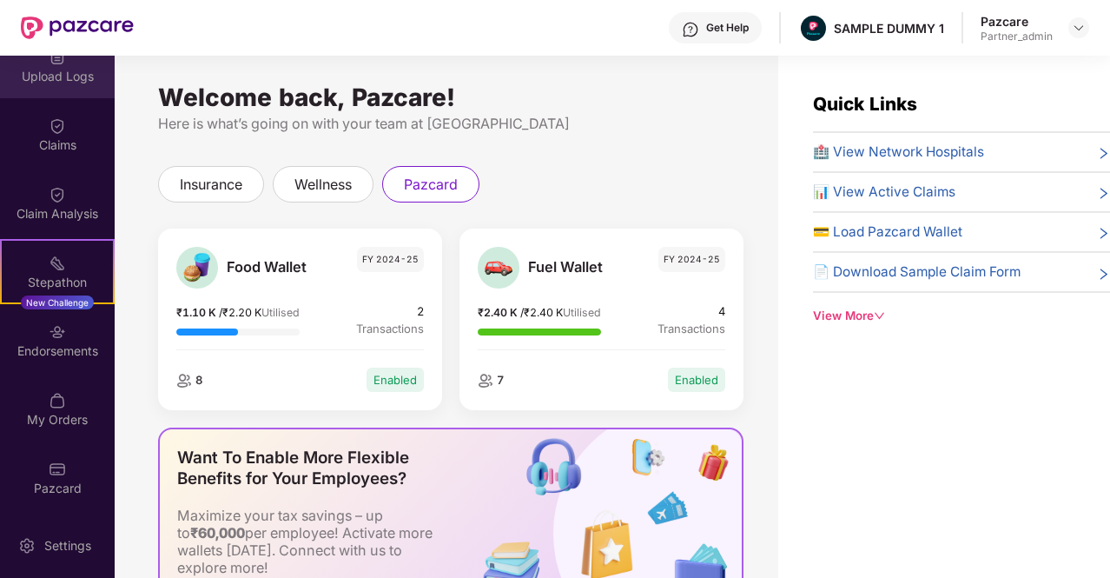
scroll to position [298, 0]
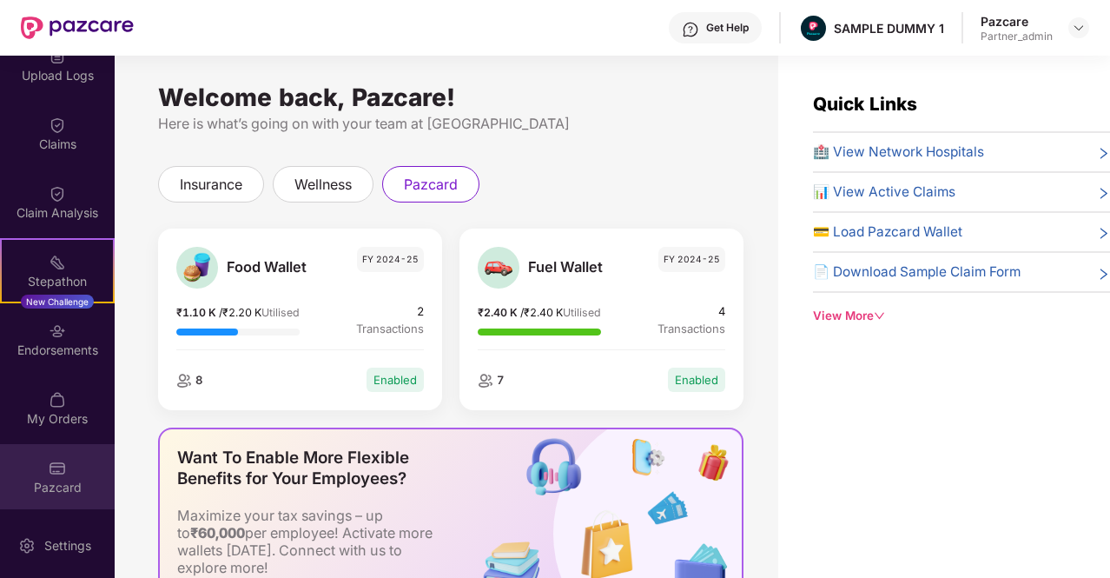
click at [57, 462] on img at bounding box center [57, 467] width 17 height 17
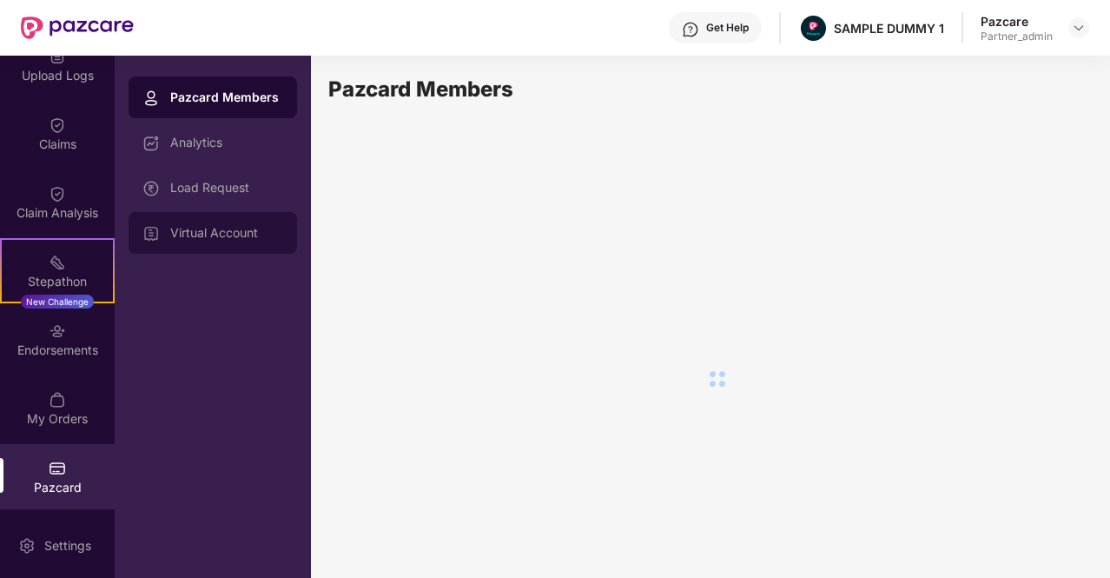
click at [221, 216] on div "Virtual Account" at bounding box center [213, 233] width 168 height 42
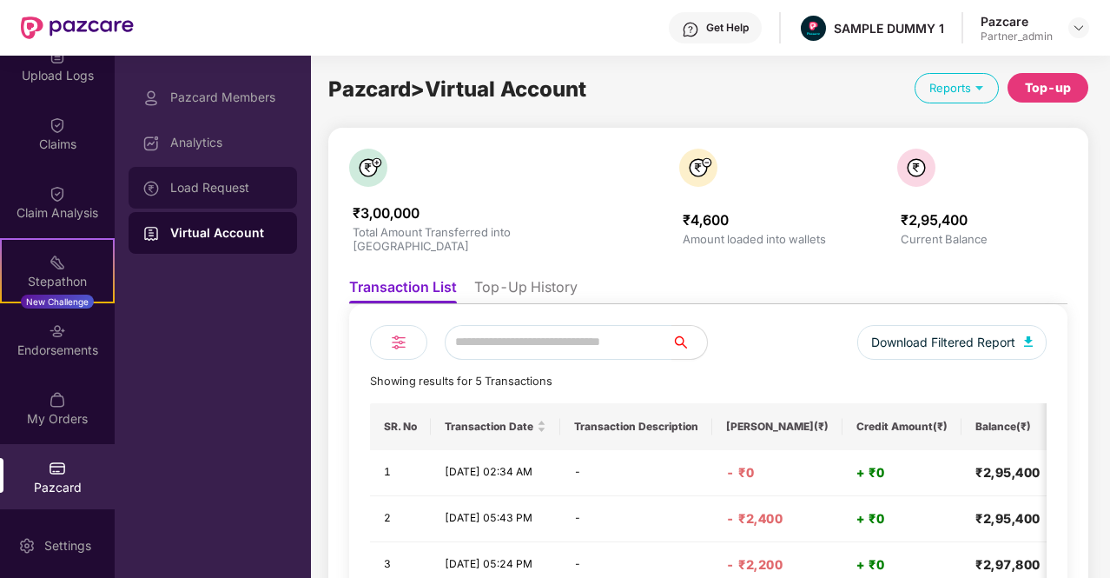
click at [210, 180] on div "Load Request" at bounding box center [213, 188] width 168 height 42
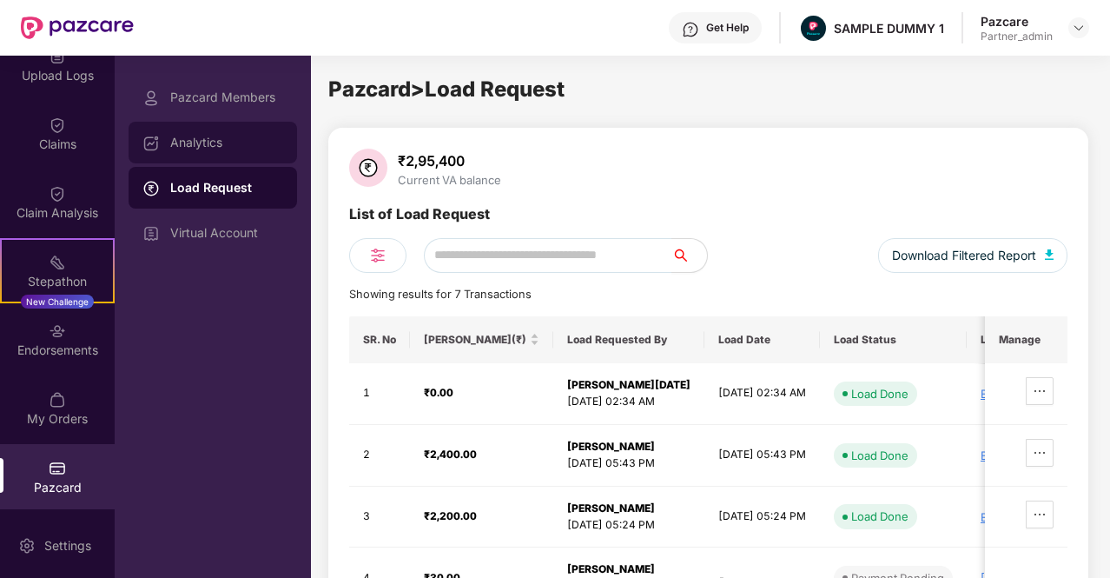
click at [228, 144] on div "Analytics" at bounding box center [226, 142] width 113 height 14
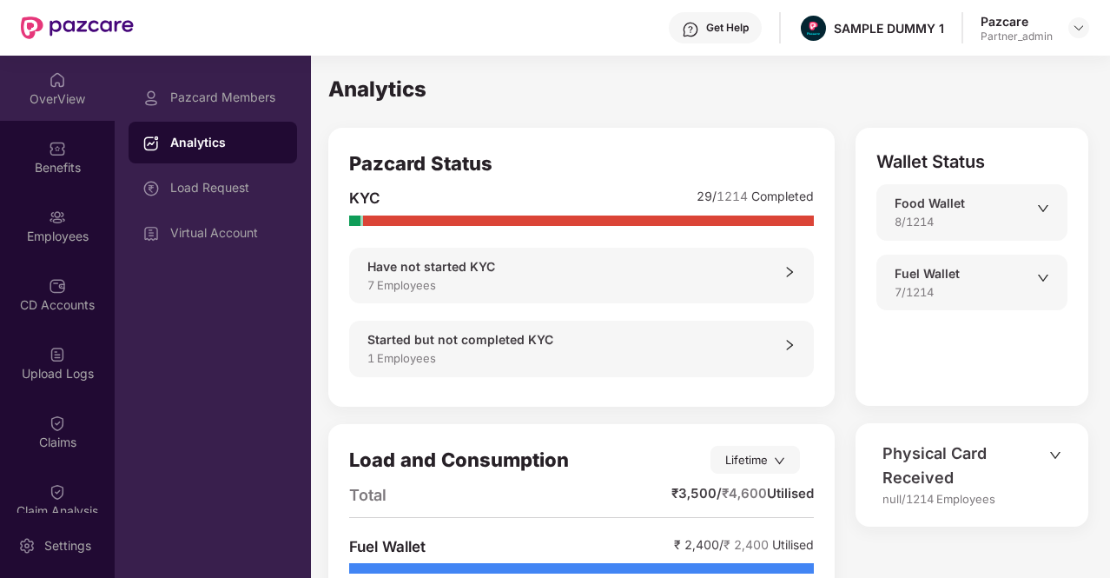
click at [55, 96] on div "OverView" at bounding box center [57, 98] width 115 height 17
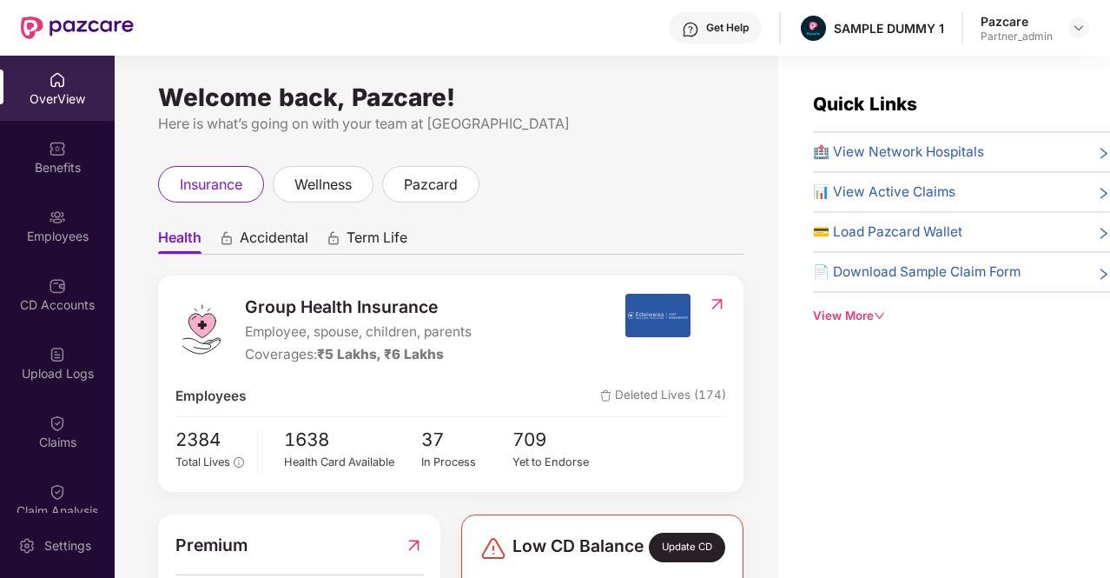
click at [709, 32] on div "Get Help" at bounding box center [727, 28] width 43 height 14
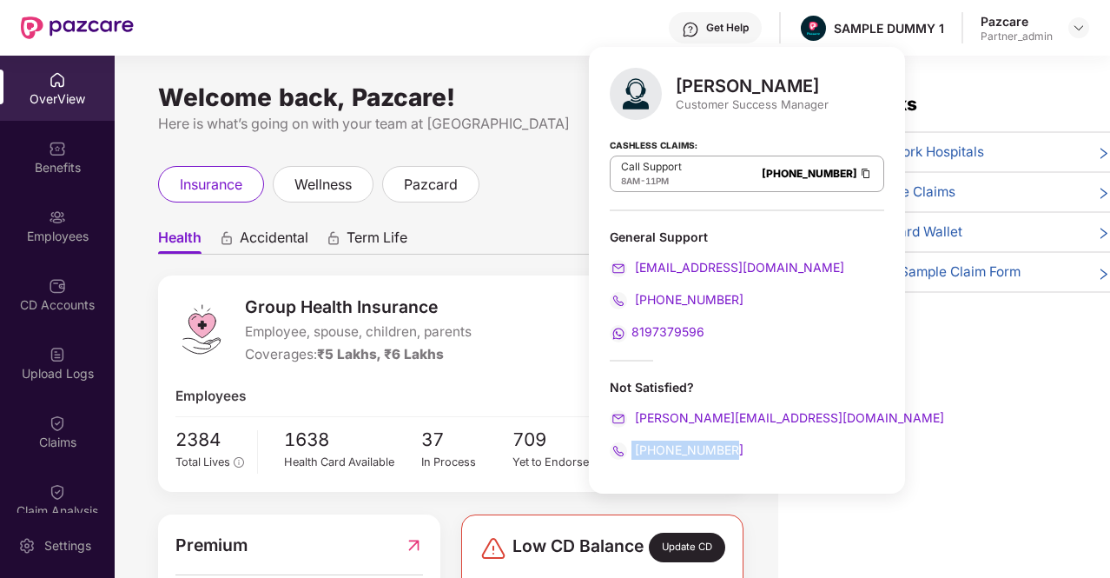
drag, startPoint x: 748, startPoint y: 444, endPoint x: 624, endPoint y: 454, distance: 124.6
click at [624, 454] on div "[PHONE_NUMBER]" at bounding box center [747, 449] width 274 height 19
click at [720, 349] on div "[PERSON_NAME] Customer Success Manager Cashless Claims: Call Support 8AM - 11PM…" at bounding box center [747, 270] width 316 height 446
drag, startPoint x: 738, startPoint y: 452, endPoint x: 632, endPoint y: 448, distance: 106.0
click at [632, 448] on div "[PHONE_NUMBER]" at bounding box center [747, 449] width 274 height 19
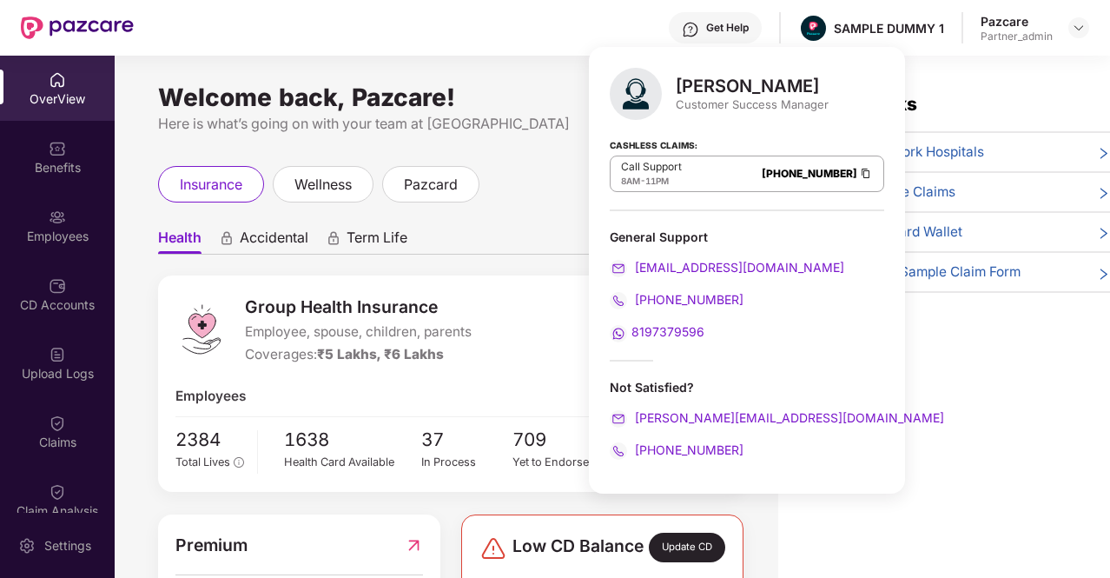
click at [143, 377] on div "Welcome back, Pazcare! Here is what’s going on with your team at Pazcare insura…" at bounding box center [447, 327] width 664 height 543
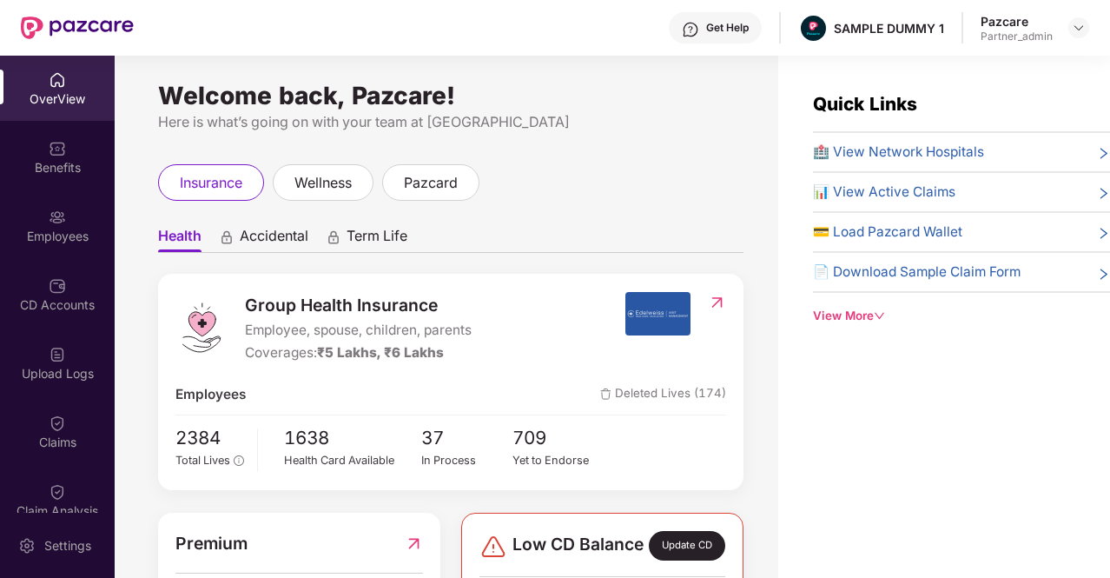
scroll to position [3, 0]
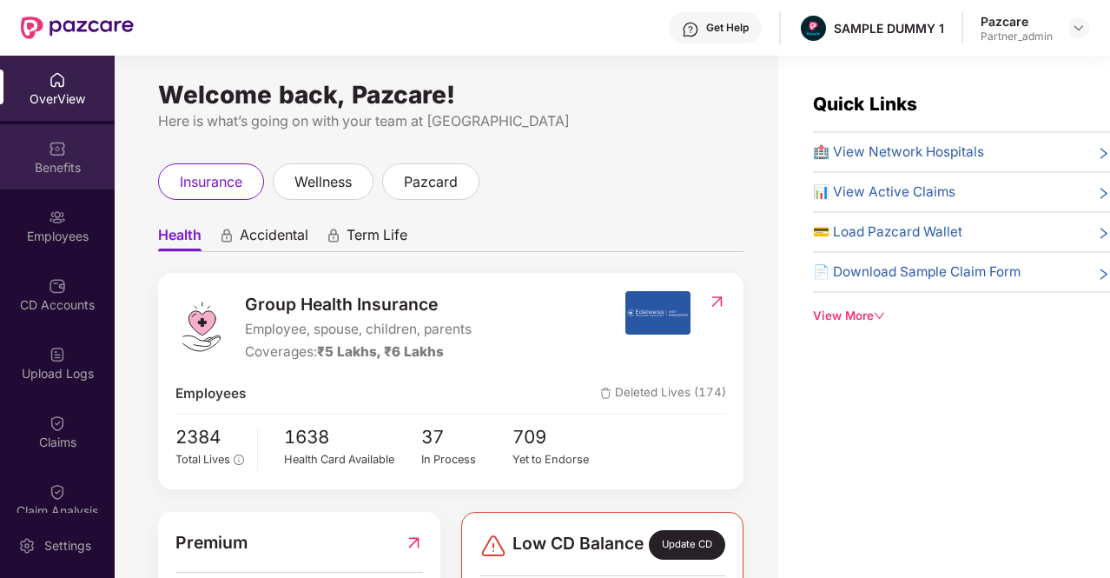
click at [64, 168] on div "Benefits" at bounding box center [57, 167] width 115 height 17
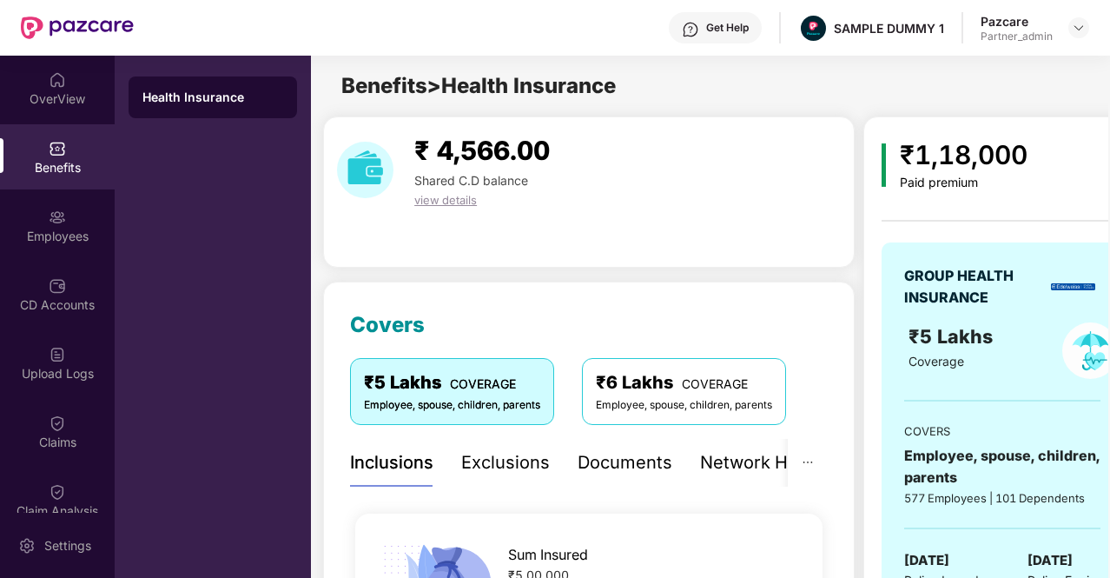
click at [504, 448] on div "Exclusions" at bounding box center [505, 463] width 89 height 48
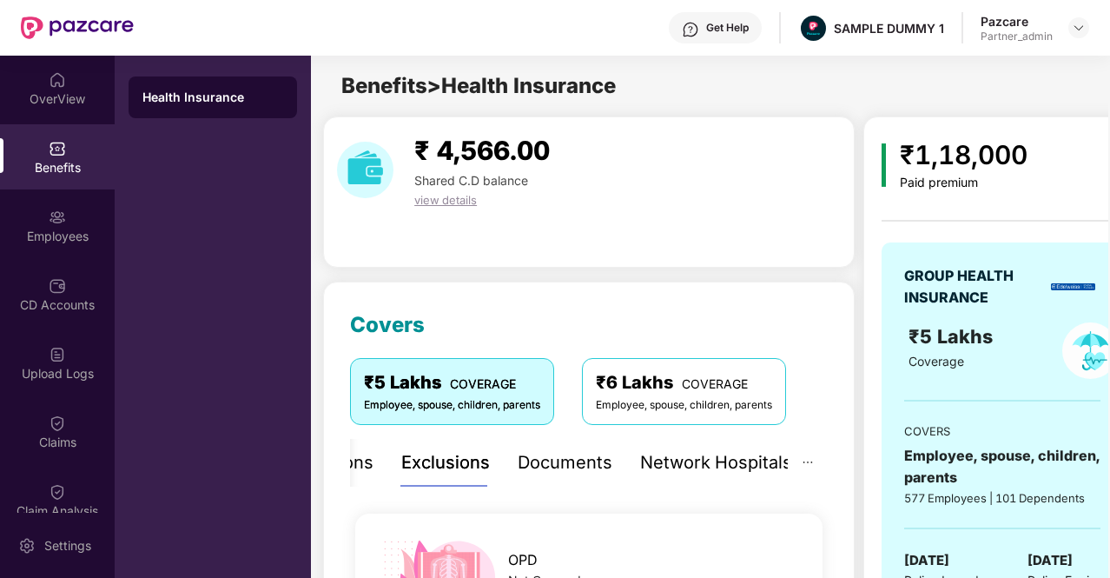
click at [562, 449] on div "Documents" at bounding box center [565, 462] width 95 height 27
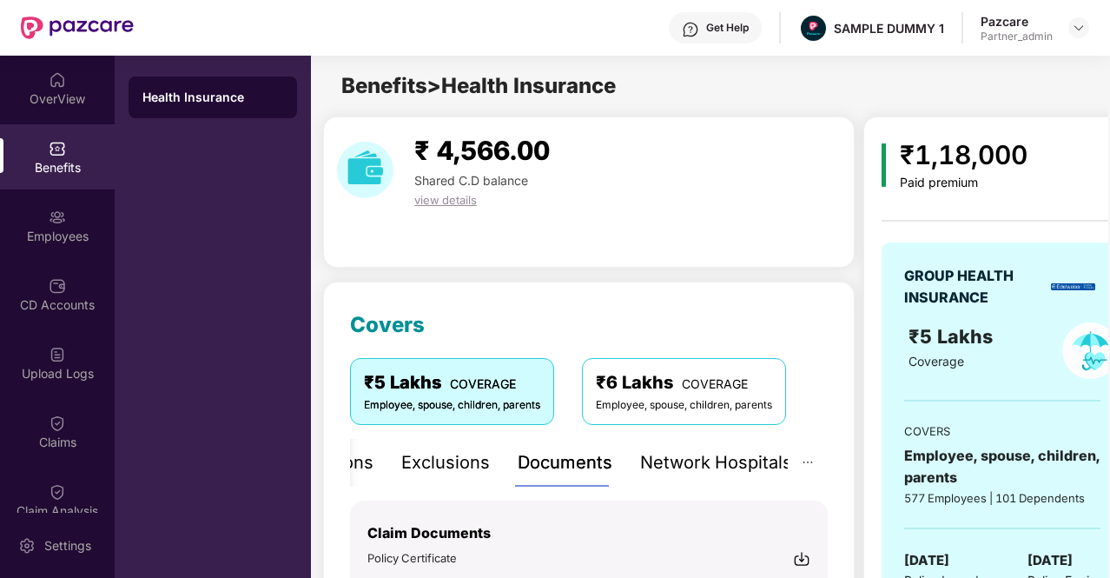
click at [650, 461] on div "Network Hospitals" at bounding box center [716, 462] width 152 height 27
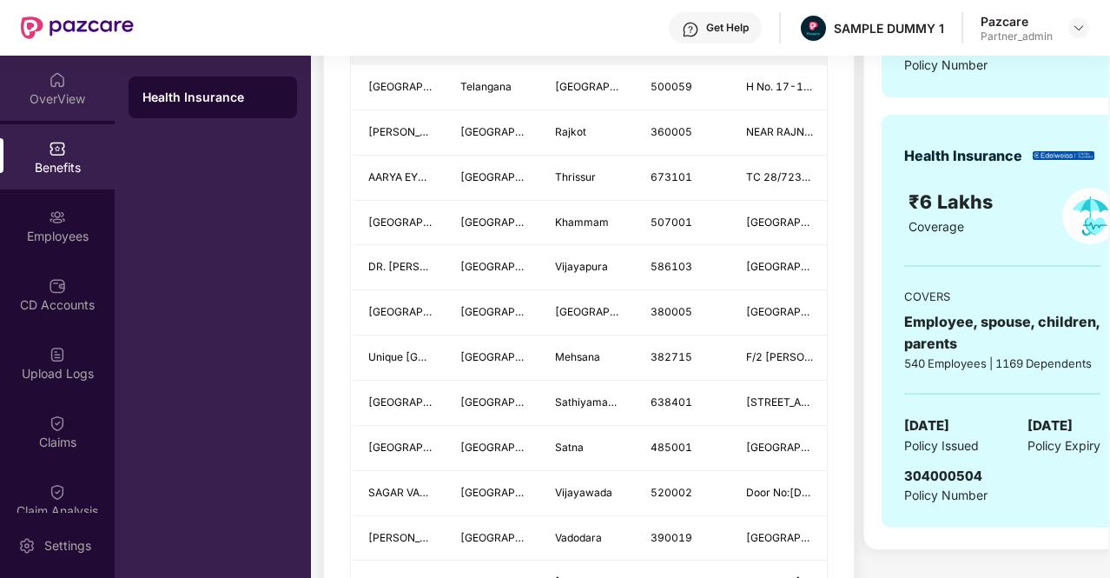
scroll to position [584, 0]
